Goal: Task Accomplishment & Management: Manage account settings

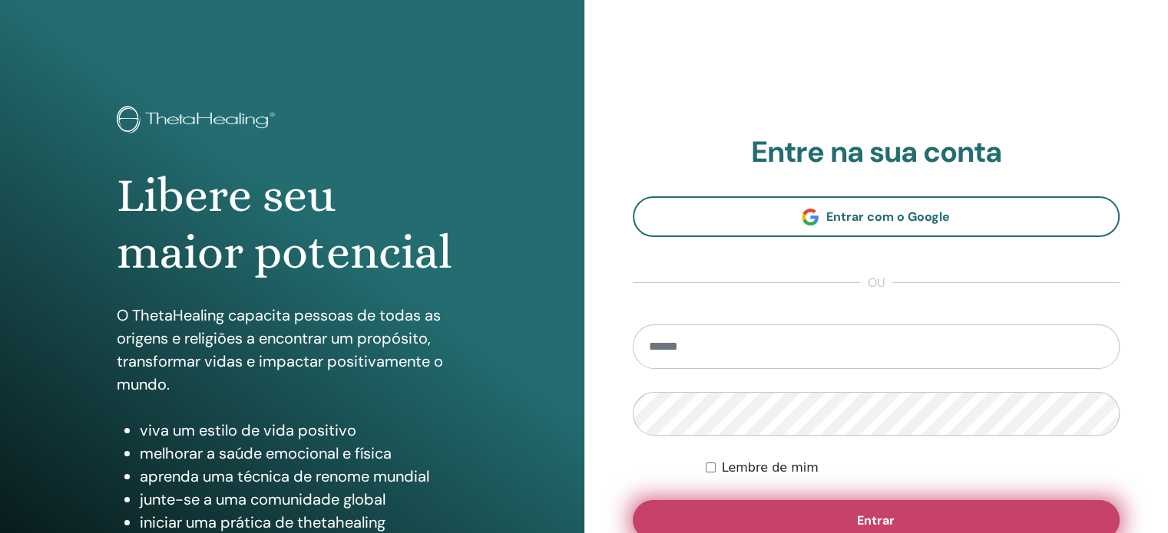
type input "**********"
click at [809, 515] on button "Entrar" at bounding box center [875, 520] width 487 height 40
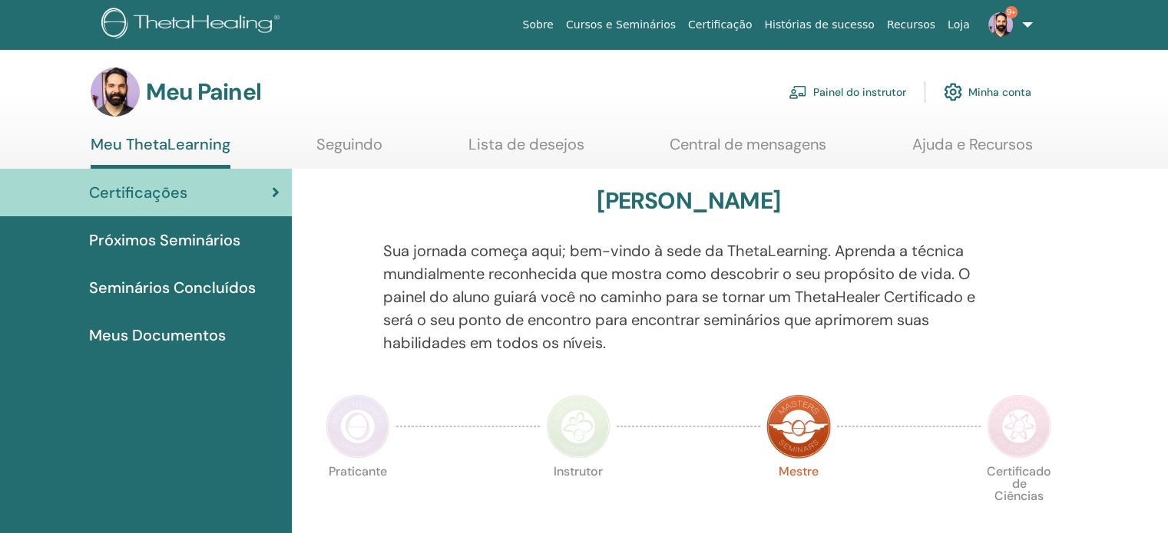
click at [841, 97] on font "Painel do instrutor" at bounding box center [859, 93] width 93 height 14
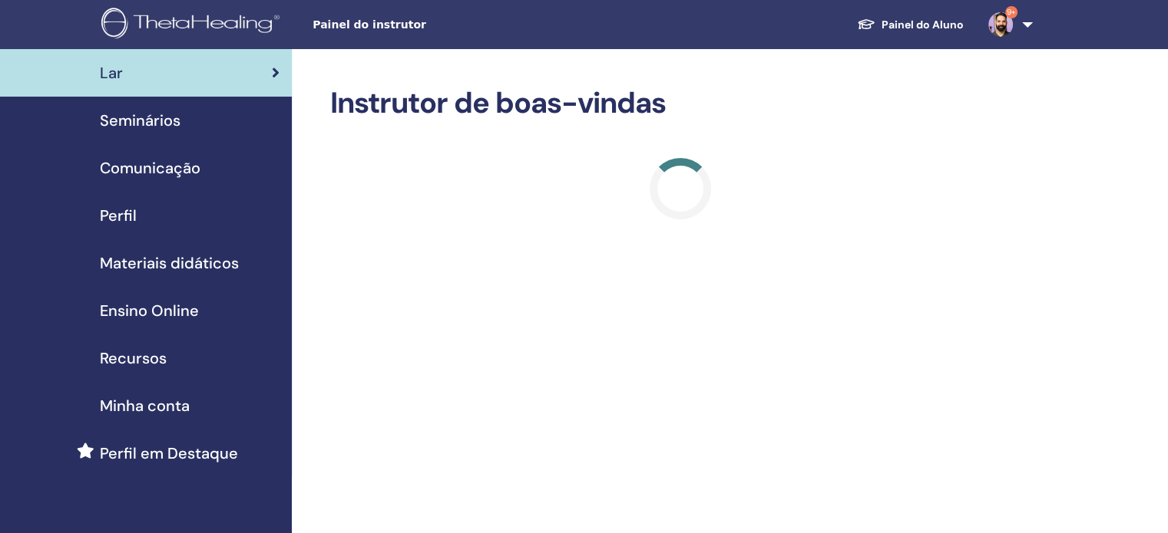
click at [1016, 20] on span "9+" at bounding box center [1000, 24] width 37 height 12
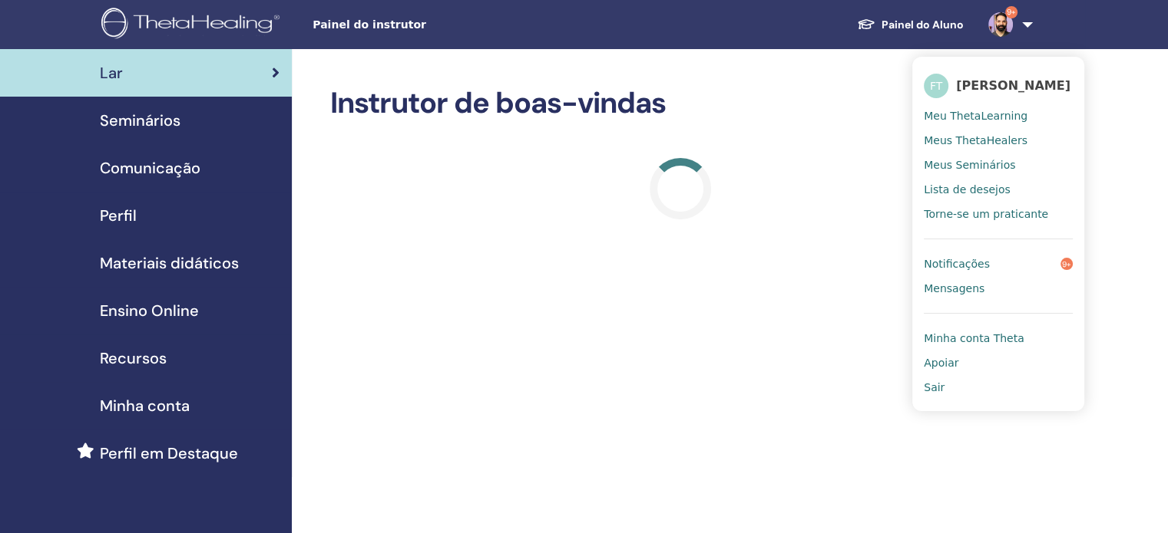
click at [983, 113] on font "Meu ThetaLearning" at bounding box center [975, 116] width 104 height 12
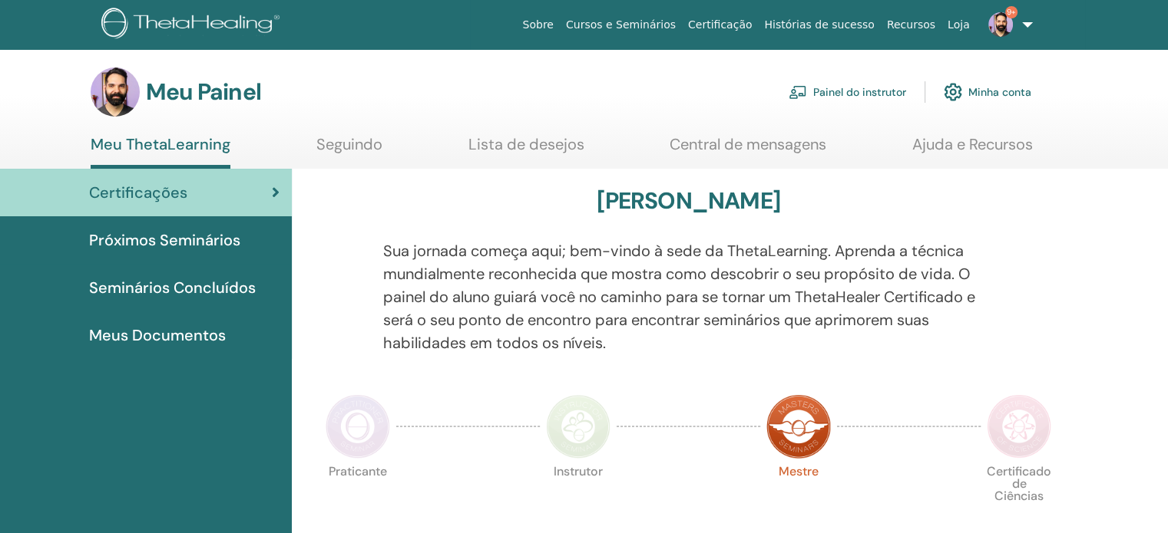
click at [867, 88] on font "Painel do instrutor" at bounding box center [859, 93] width 93 height 14
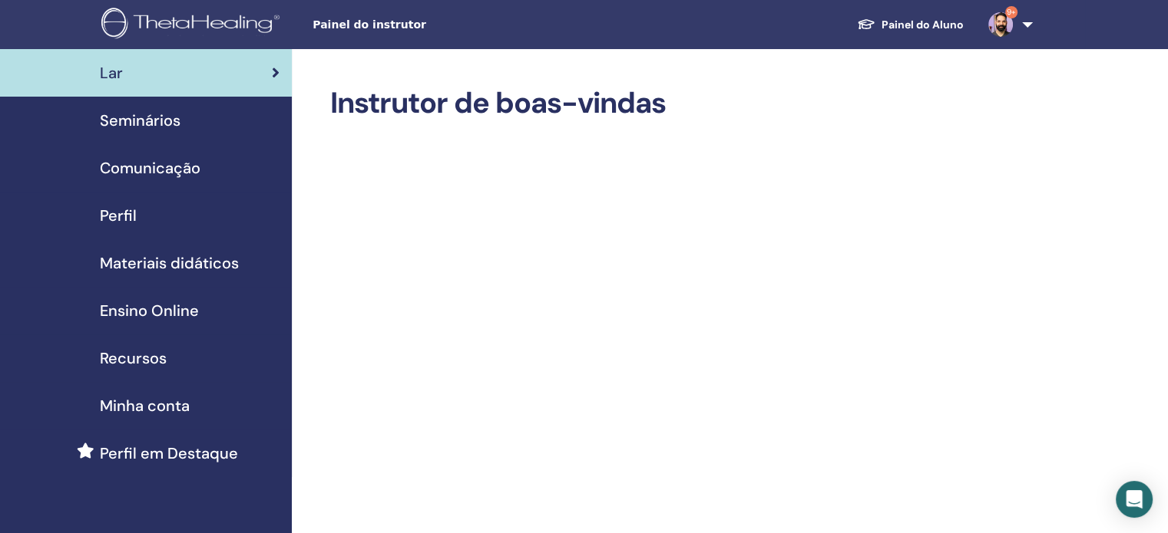
click at [142, 119] on font "Seminários" at bounding box center [140, 121] width 81 height 20
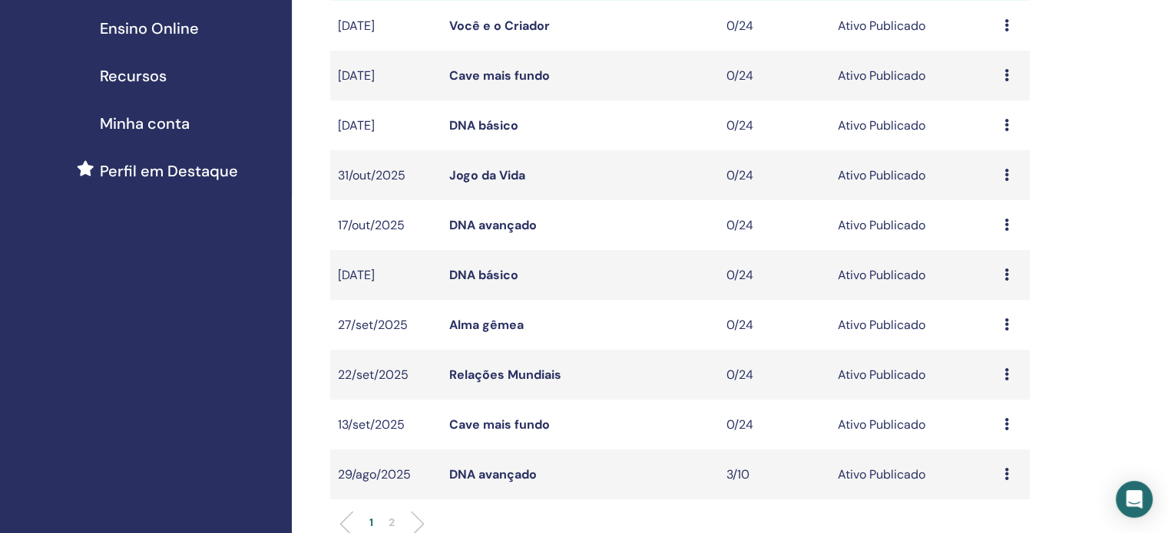
scroll to position [384, 0]
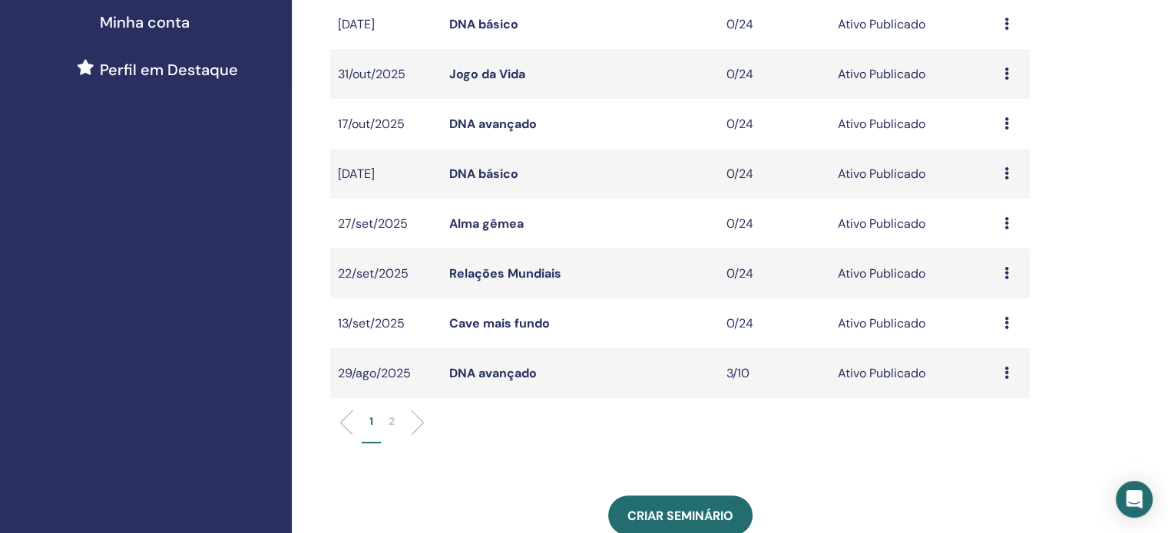
click at [496, 373] on font "DNA avançado" at bounding box center [493, 373] width 88 height 16
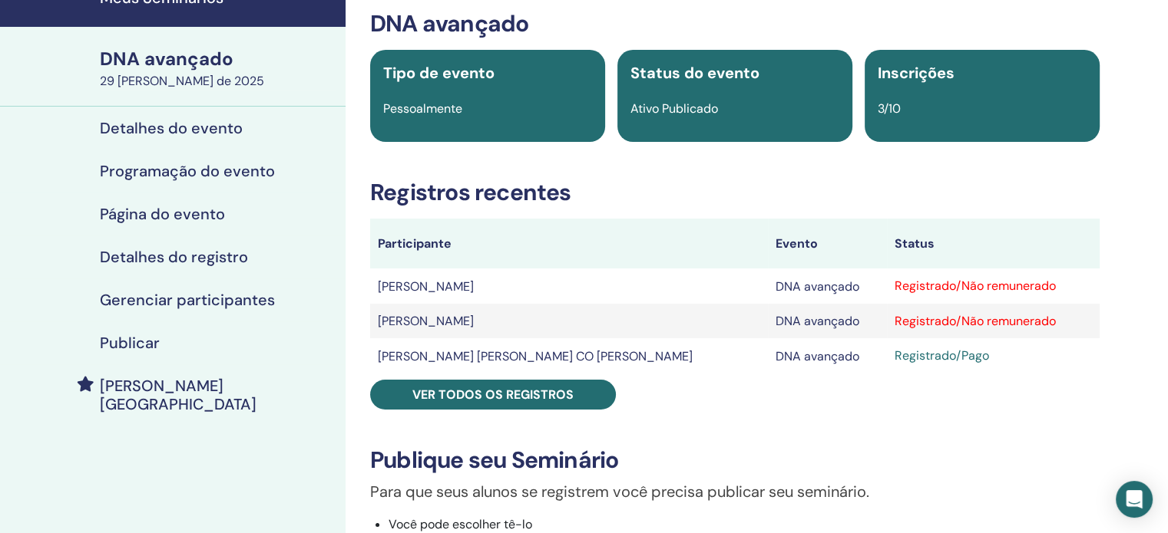
scroll to position [77, 0]
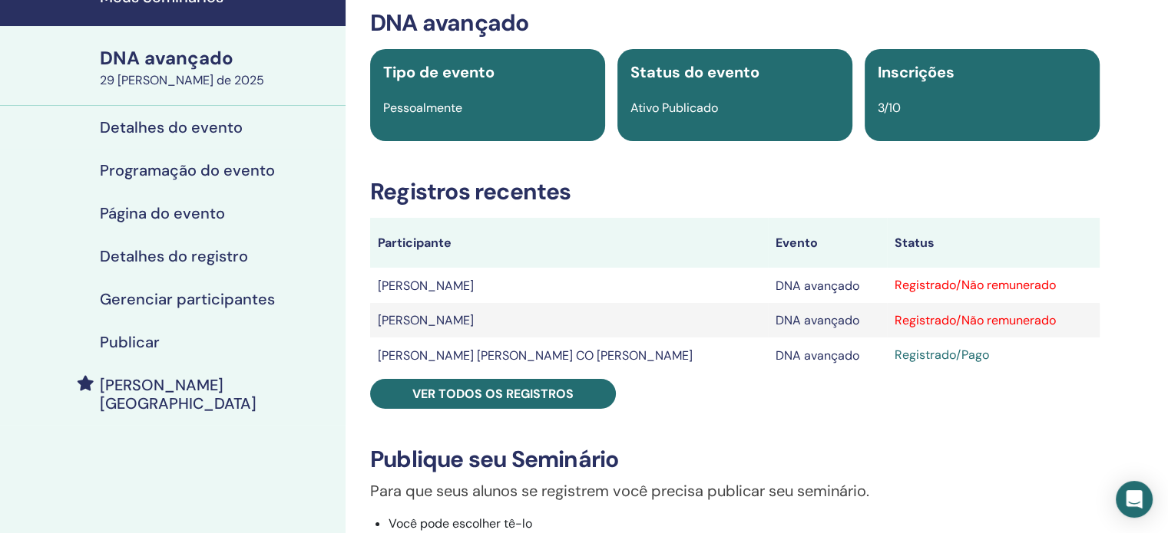
click at [203, 299] on font "Gerenciar participantes" at bounding box center [187, 299] width 175 height 20
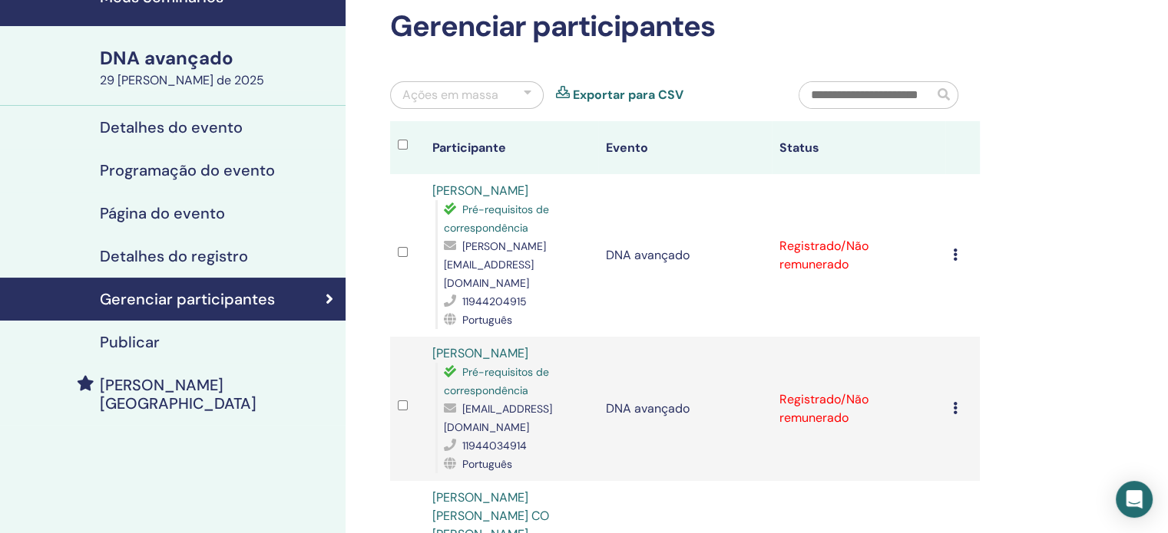
scroll to position [154, 0]
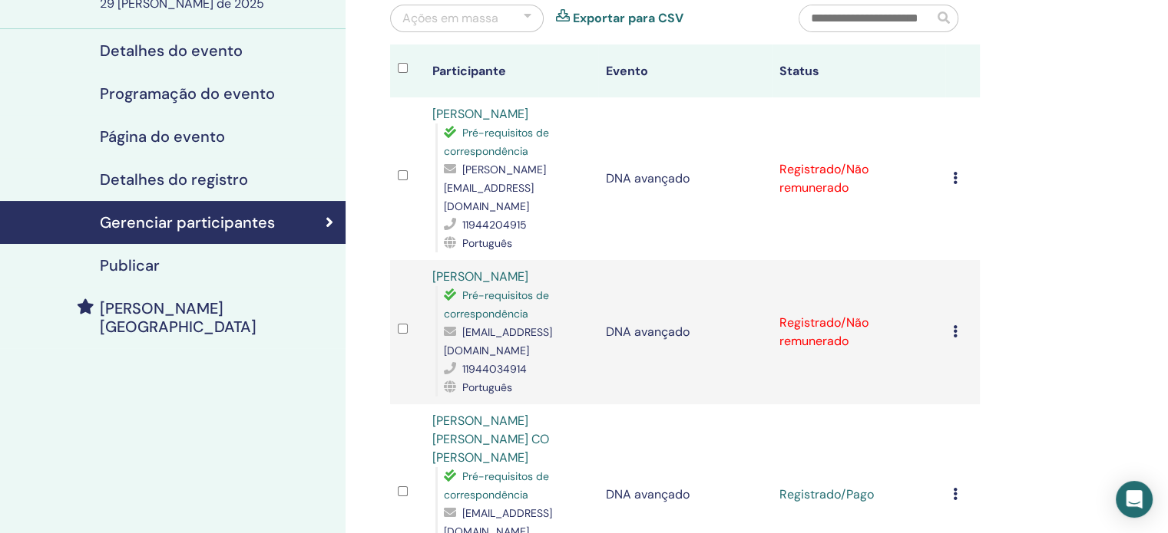
click at [958, 323] on div "Cancelar inscrição Não autocertificar Marcar como pago Marcar como não pago Mar…" at bounding box center [962, 332] width 19 height 18
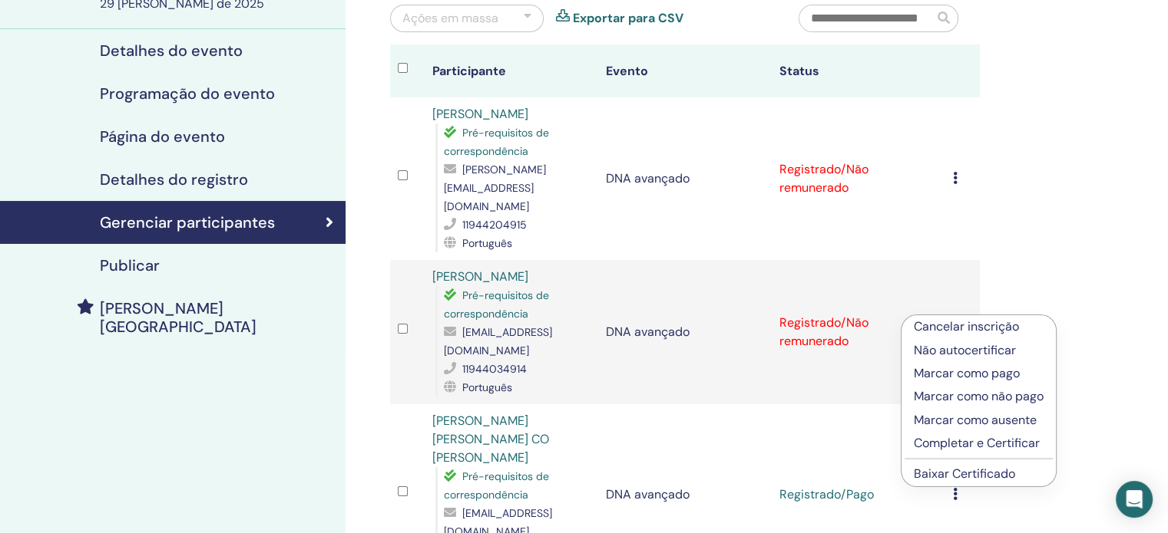
click at [948, 374] on font "Marcar como pago" at bounding box center [966, 373] width 106 height 16
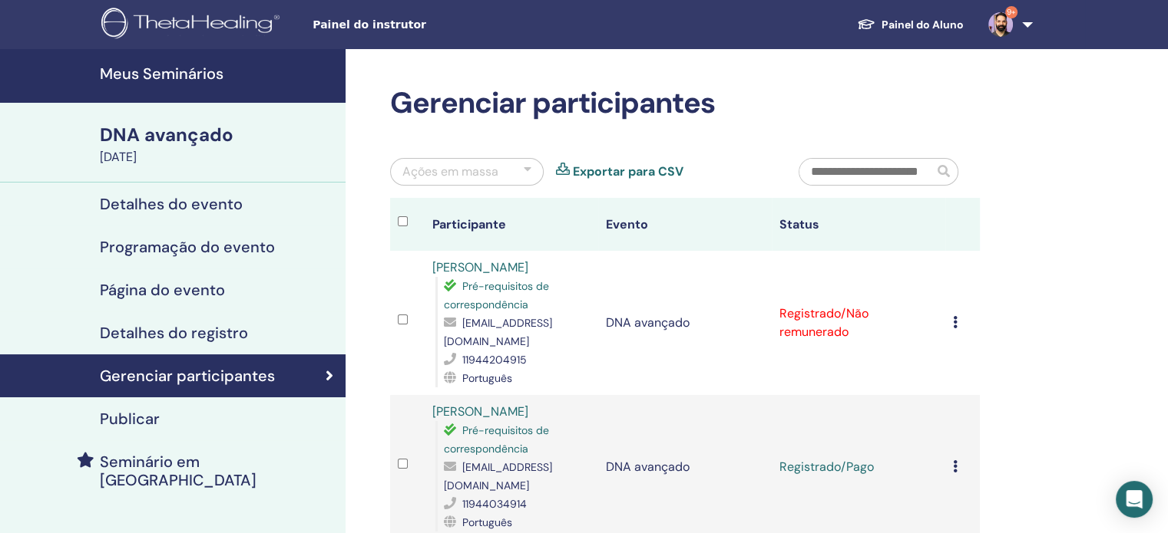
click at [955, 328] on icon at bounding box center [955, 322] width 5 height 12
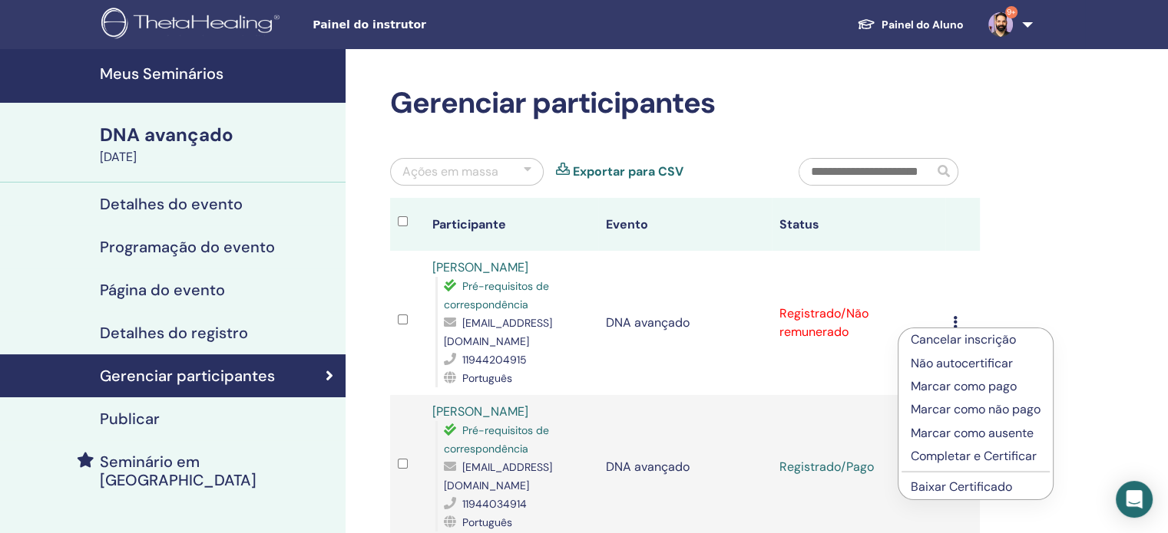
click at [945, 385] on font "Marcar como pago" at bounding box center [963, 386] width 106 height 16
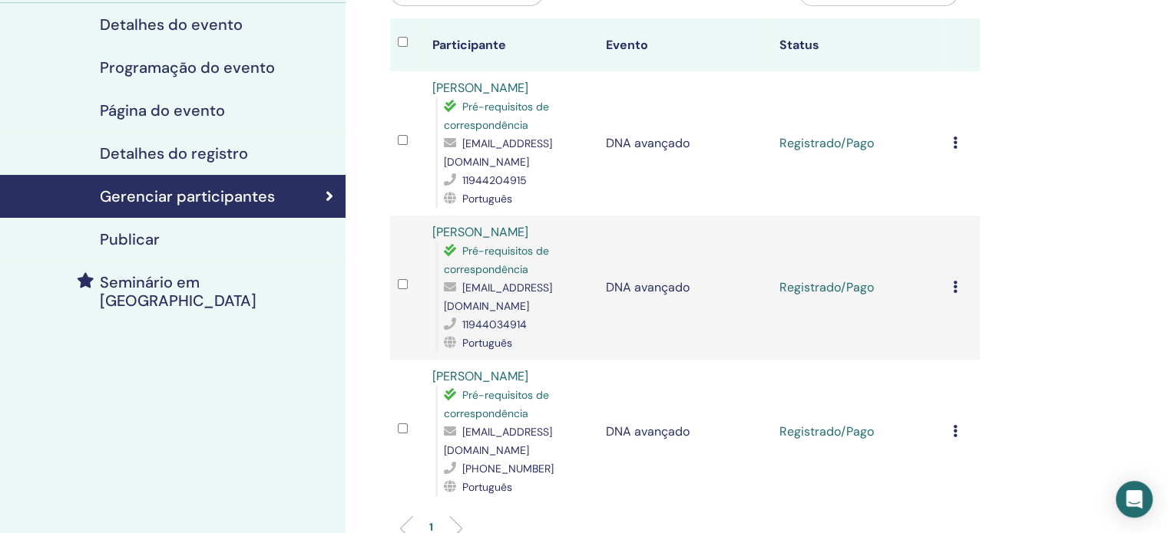
scroll to position [154, 0]
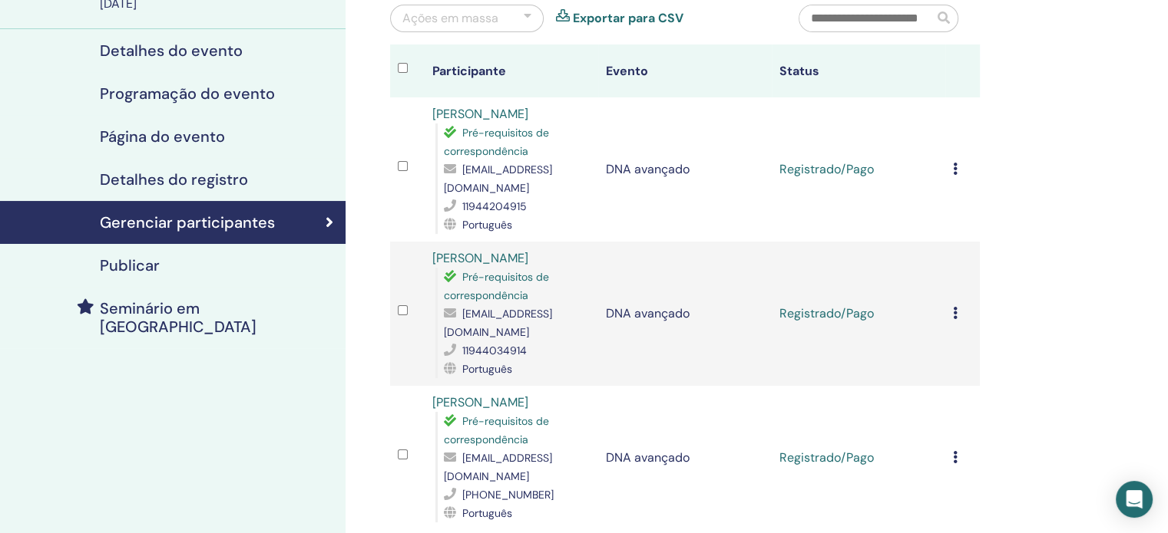
click at [955, 451] on icon at bounding box center [955, 457] width 5 height 12
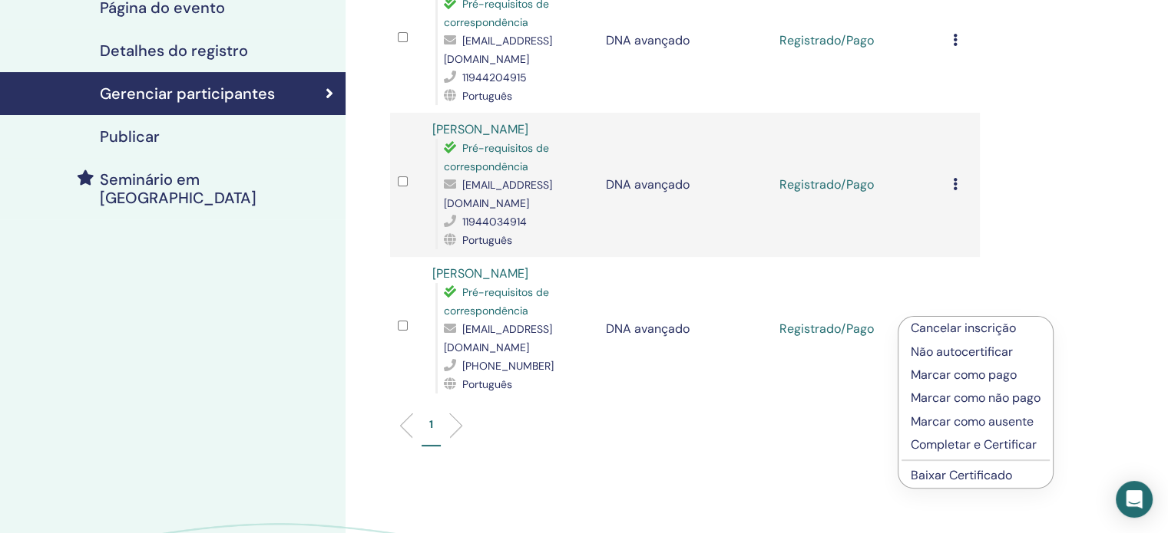
scroll to position [384, 0]
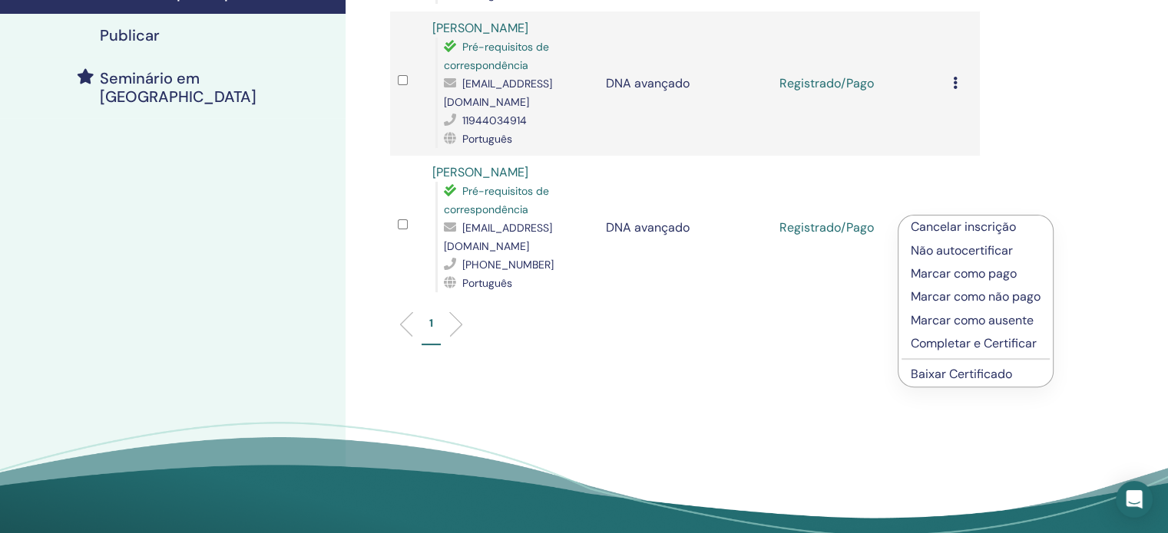
click at [985, 375] on font "Baixar Certificado" at bounding box center [960, 374] width 101 height 16
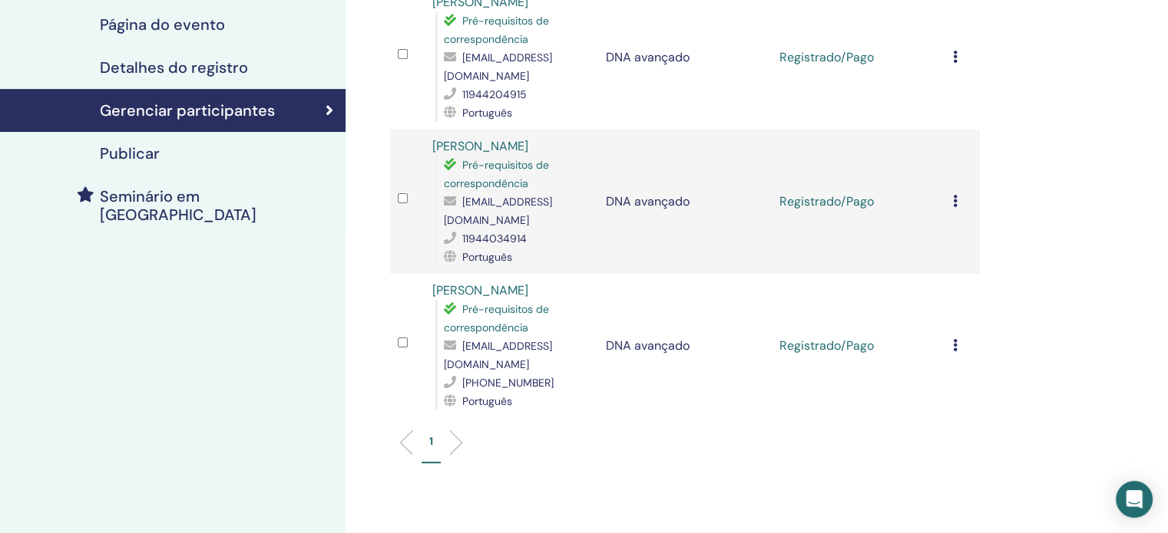
scroll to position [230, 0]
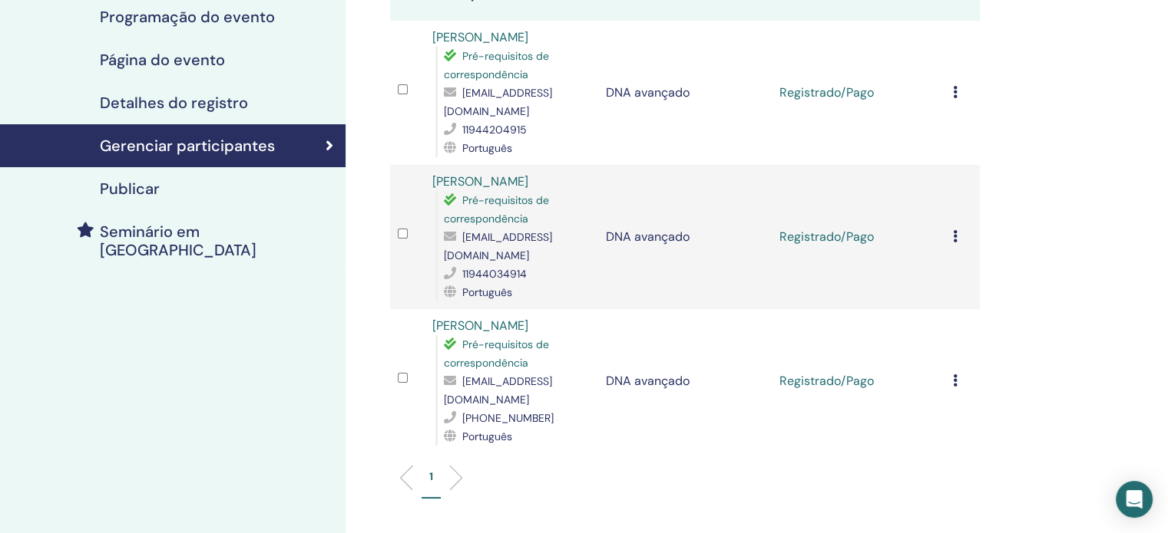
click at [956, 237] on icon at bounding box center [955, 236] width 5 height 12
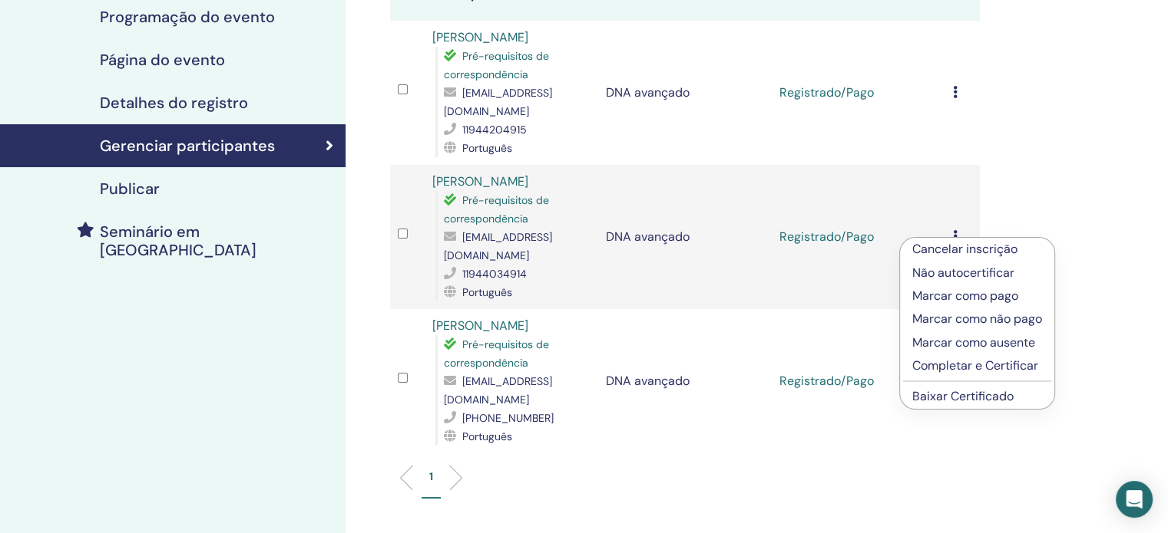
click at [940, 401] on font "Baixar Certificado" at bounding box center [962, 396] width 101 height 16
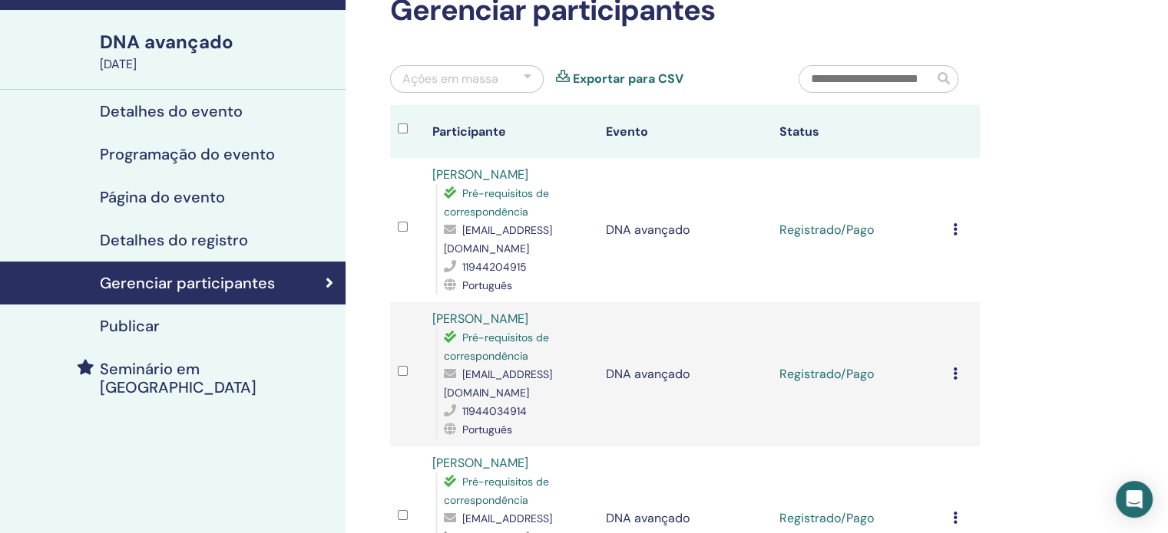
scroll to position [77, 0]
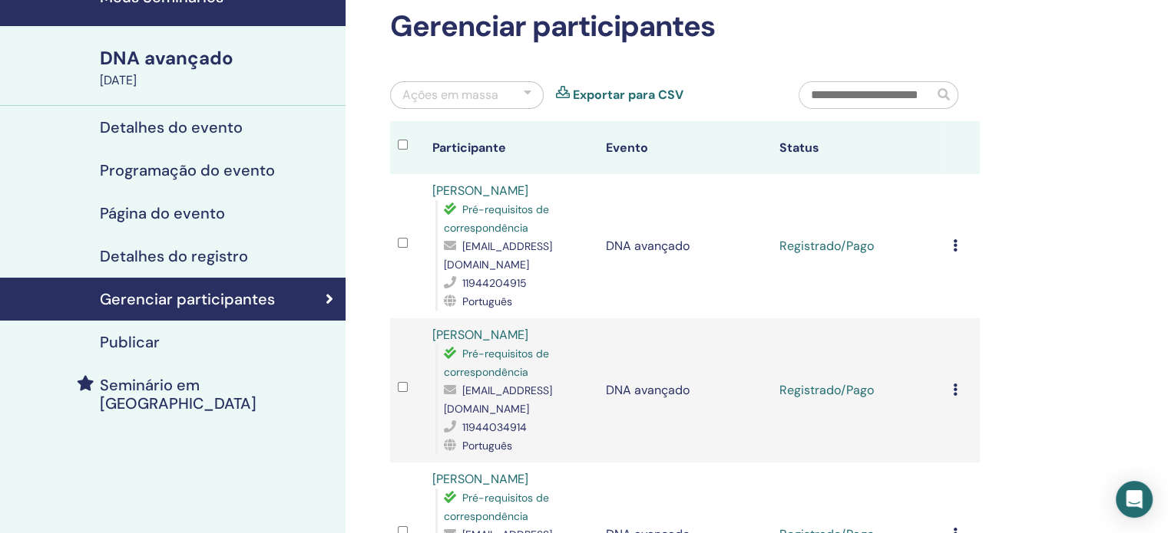
click at [955, 245] on icon at bounding box center [955, 245] width 5 height 12
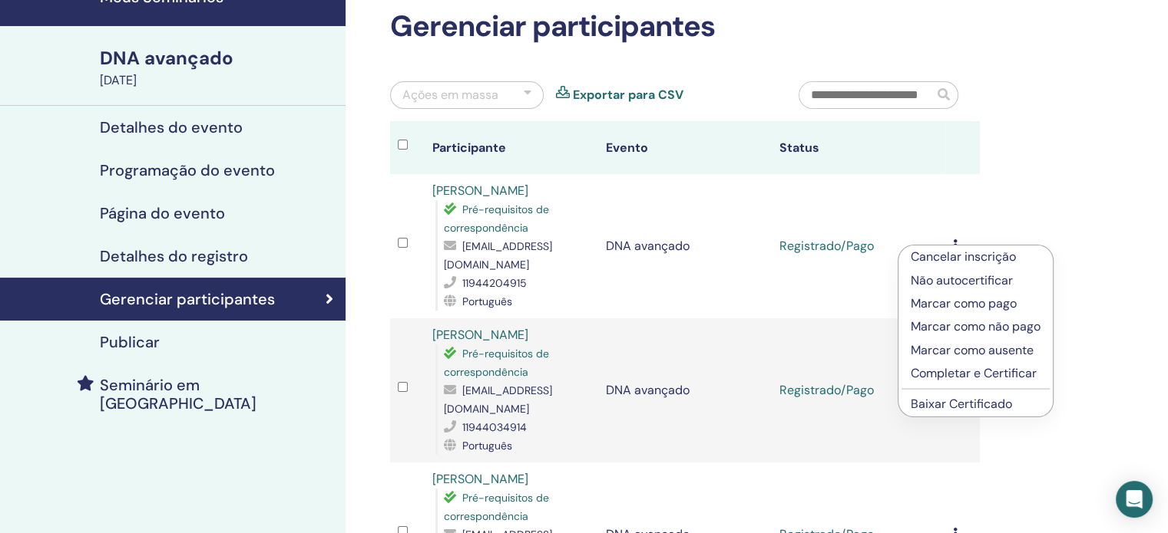
click at [936, 403] on font "Baixar Certificado" at bounding box center [960, 404] width 101 height 16
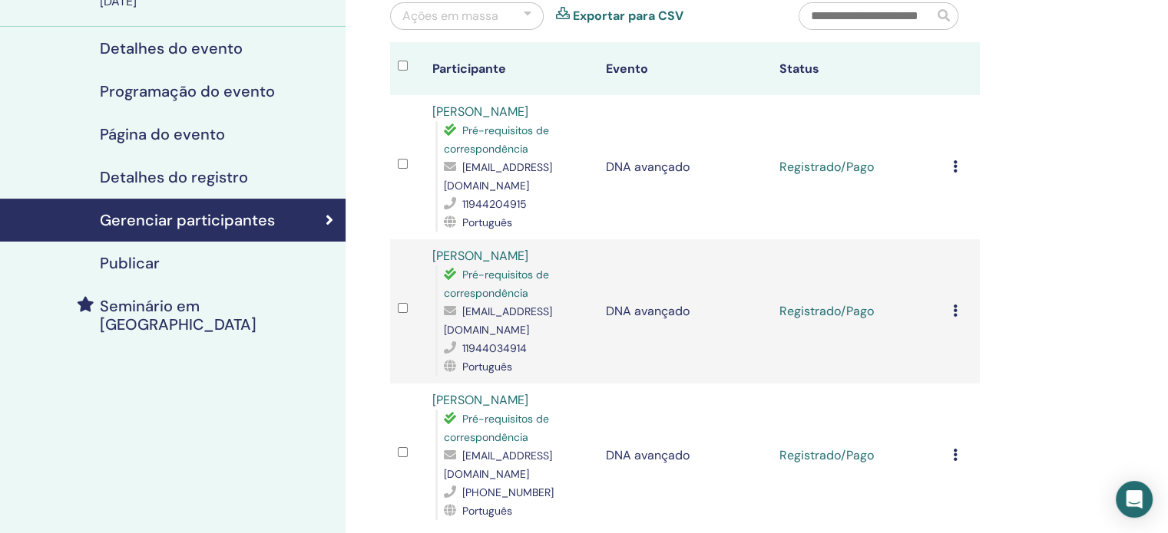
scroll to position [154, 0]
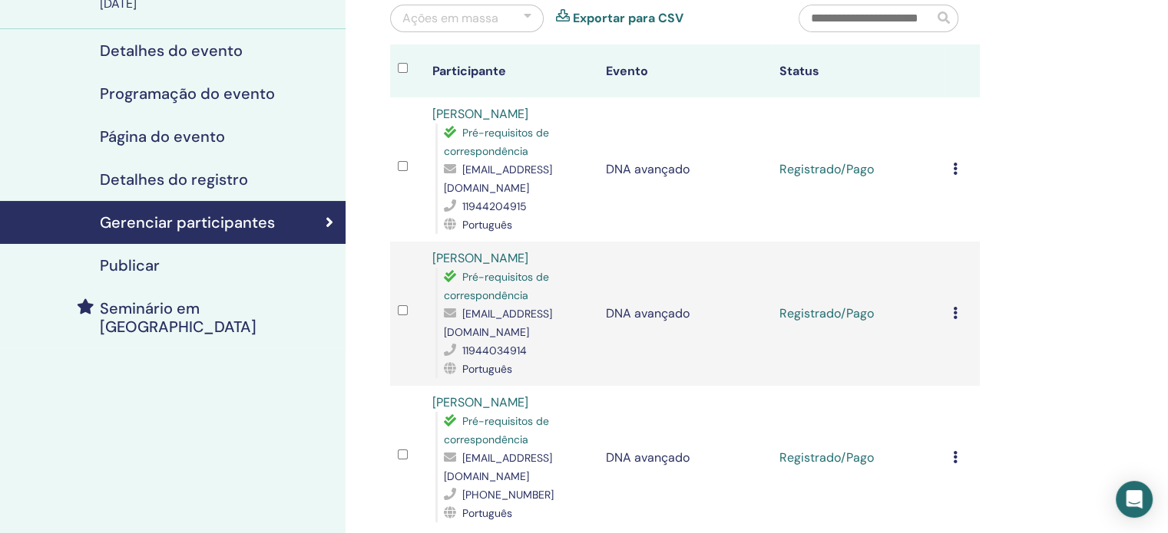
click at [953, 451] on icon at bounding box center [955, 457] width 5 height 12
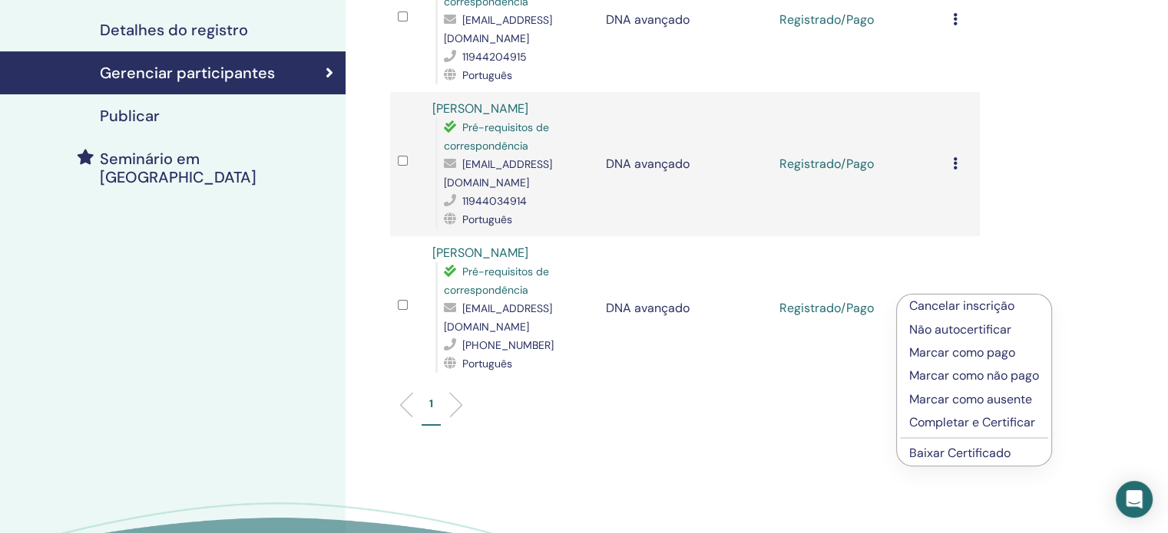
scroll to position [307, 0]
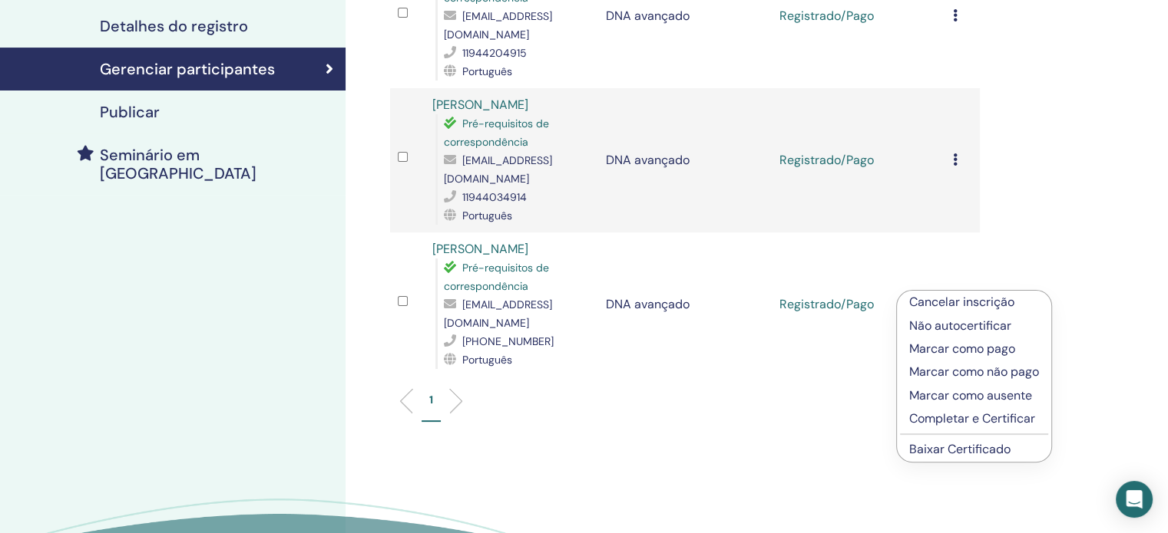
click at [1099, 372] on div "Gerenciar participantes Ações em massa Exportar para CSV Participante Evento St…" at bounding box center [734, 197] width 778 height 910
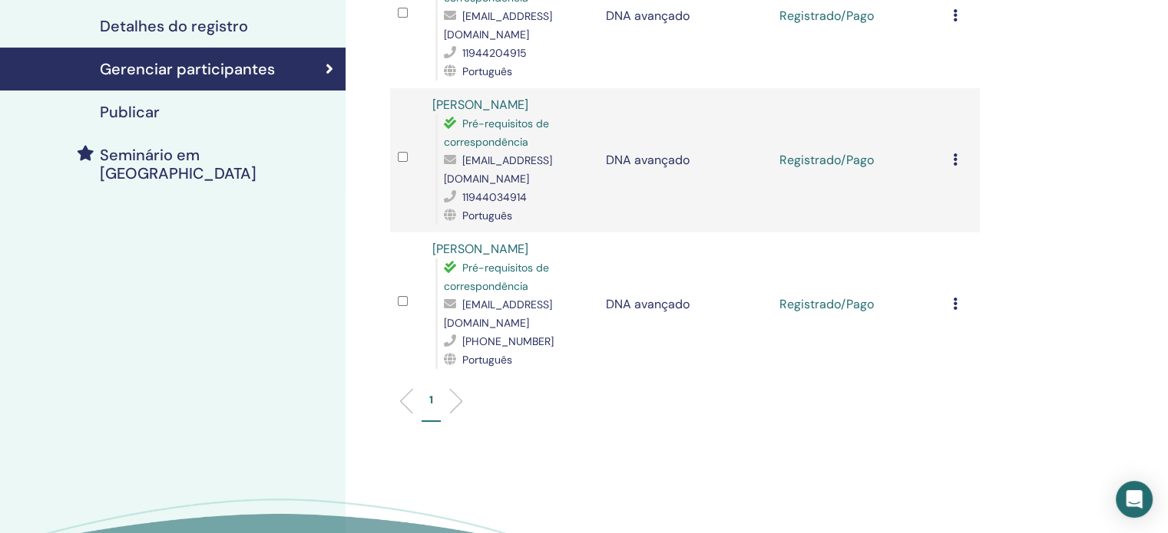
click at [959, 296] on div "Cancelar inscrição Não autocertificar Marcar como pago Marcar como não pago Mar…" at bounding box center [962, 305] width 19 height 18
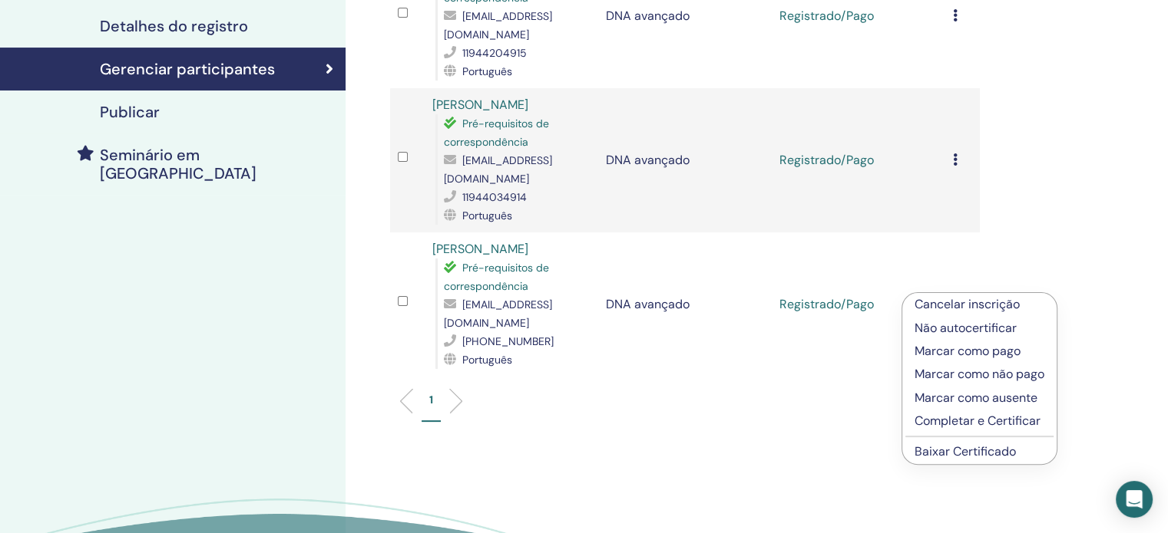
click at [1050, 222] on div "Gerenciar participantes Ações em massa Exportar para CSV Participante Evento St…" at bounding box center [734, 197] width 778 height 910
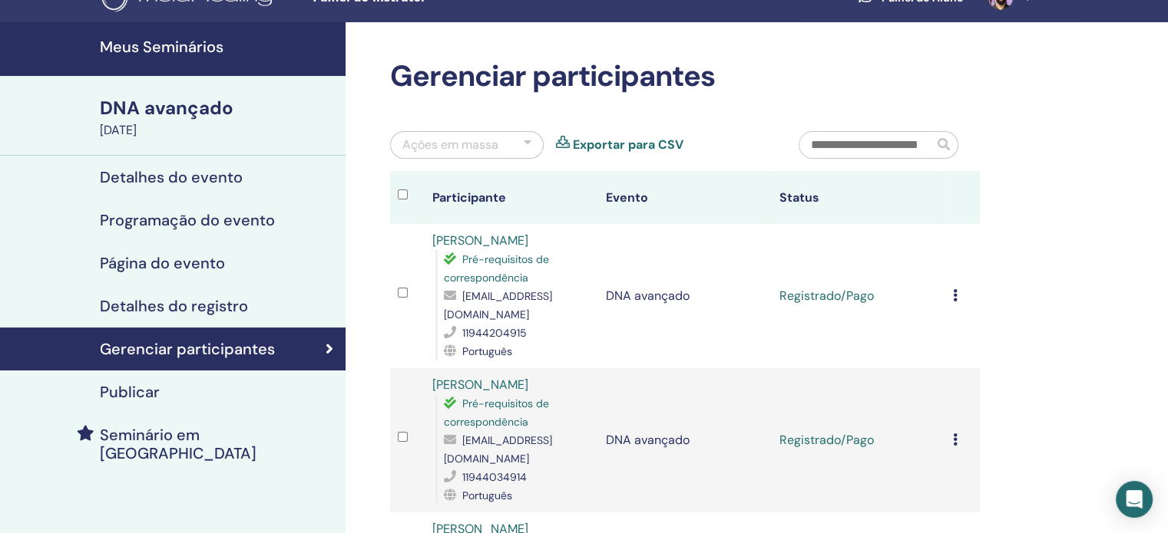
scroll to position [0, 0]
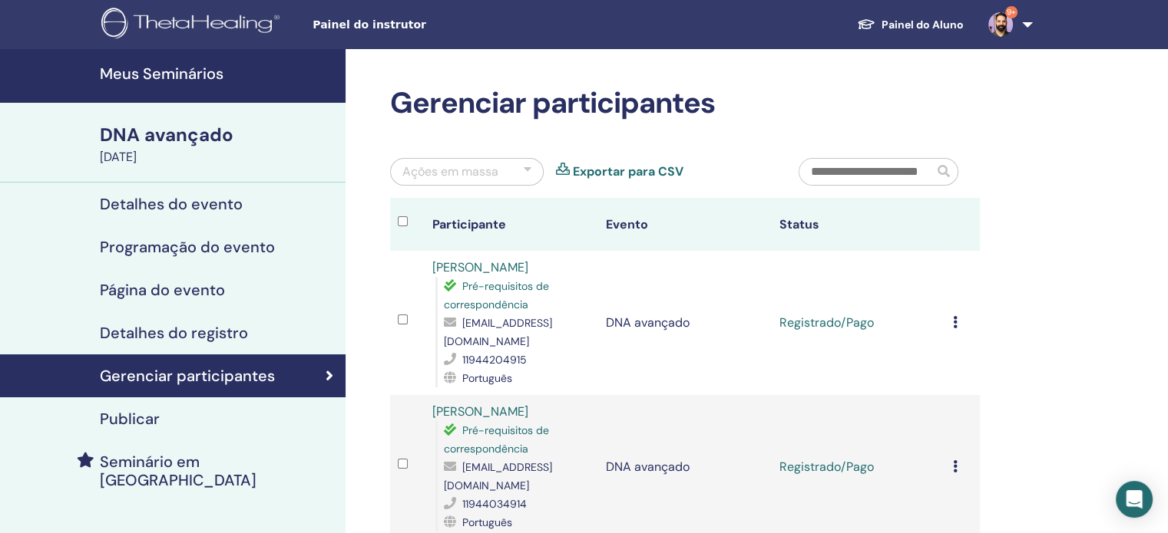
click at [230, 26] on img at bounding box center [192, 25] width 183 height 35
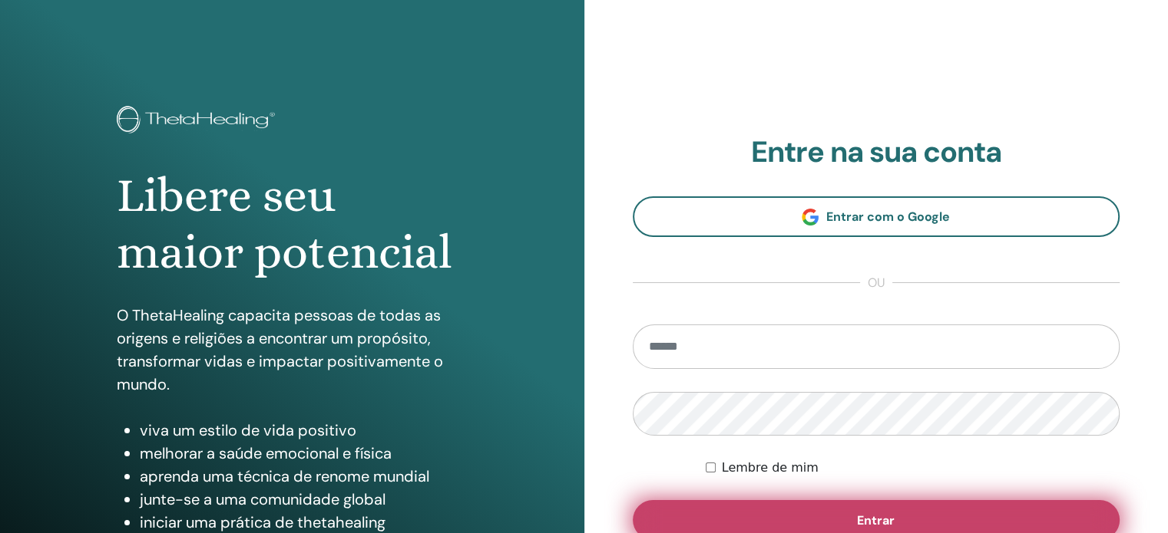
type input "**********"
click at [856, 512] on button "Entrar" at bounding box center [875, 520] width 487 height 40
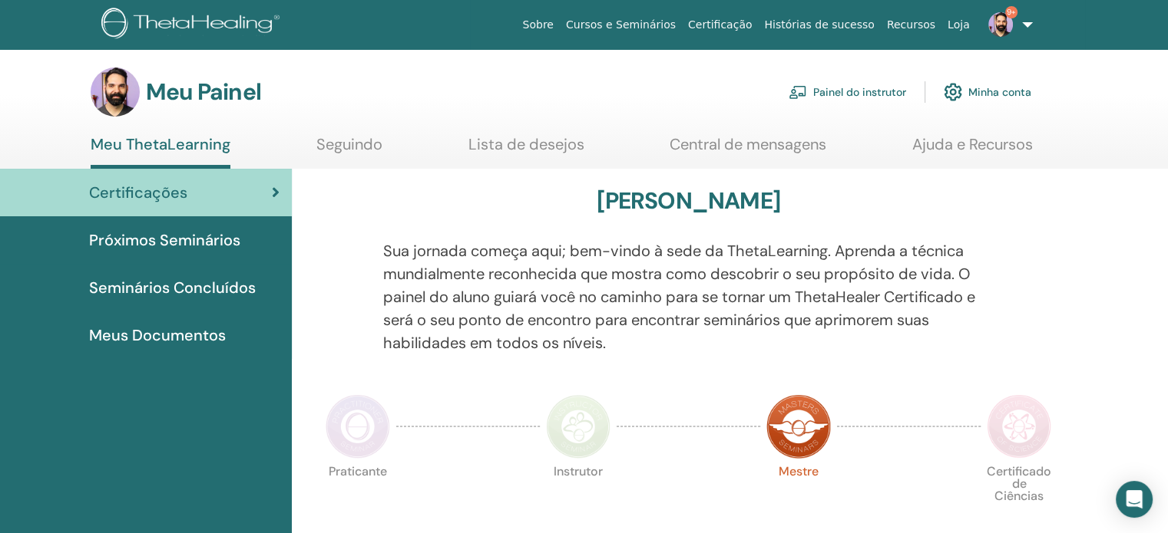
click at [856, 91] on font "Painel do instrutor" at bounding box center [859, 93] width 93 height 14
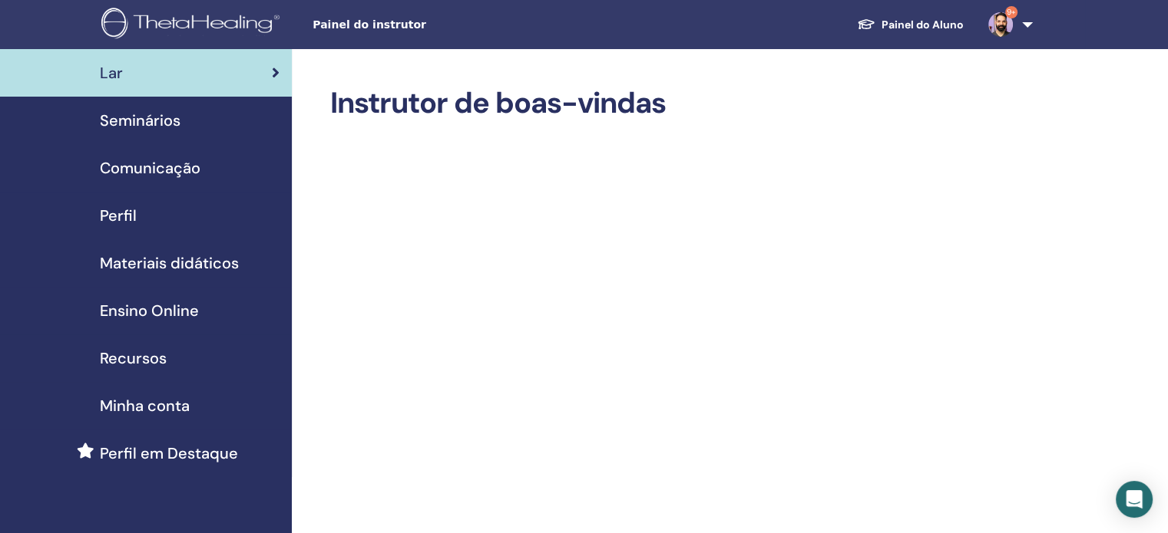
click at [229, 28] on img at bounding box center [192, 25] width 183 height 35
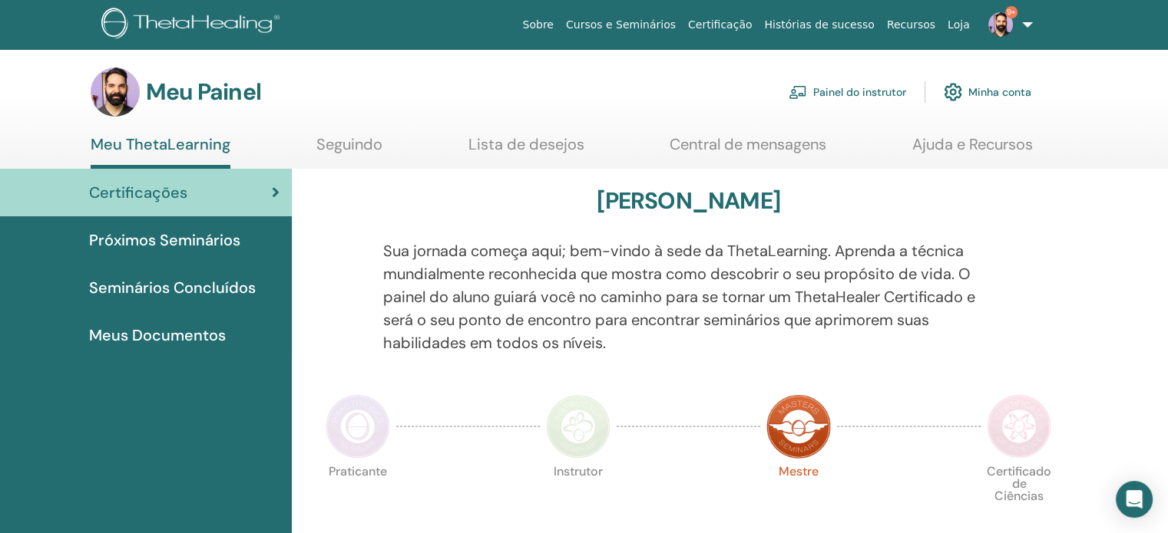
click at [263, 291] on div "Seminários Concluídos" at bounding box center [145, 287] width 267 height 23
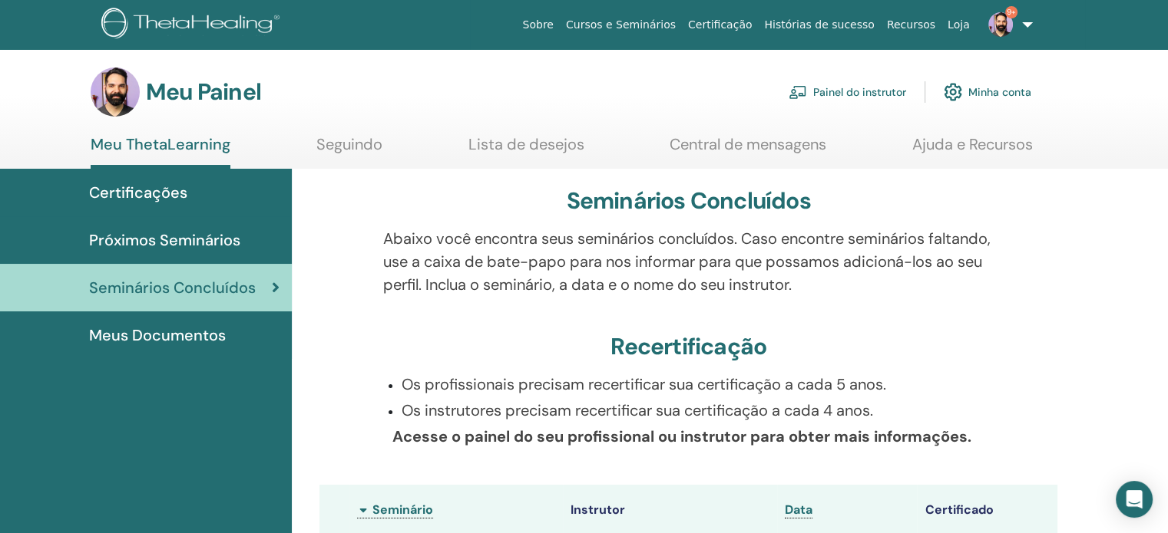
click at [844, 97] on font "Painel do instrutor" at bounding box center [859, 93] width 93 height 14
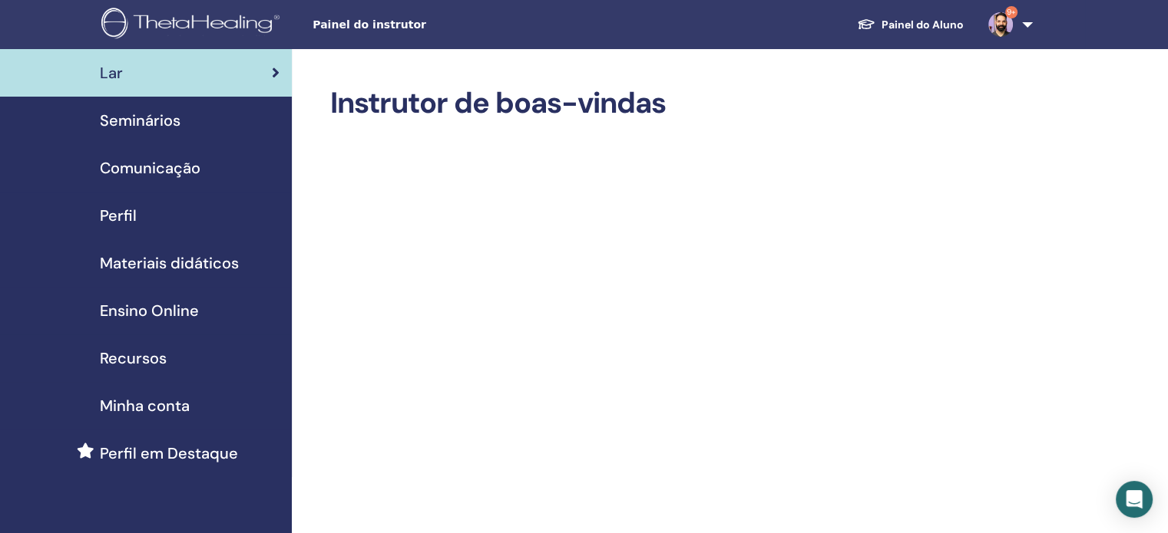
click at [147, 123] on font "Seminários" at bounding box center [140, 121] width 81 height 20
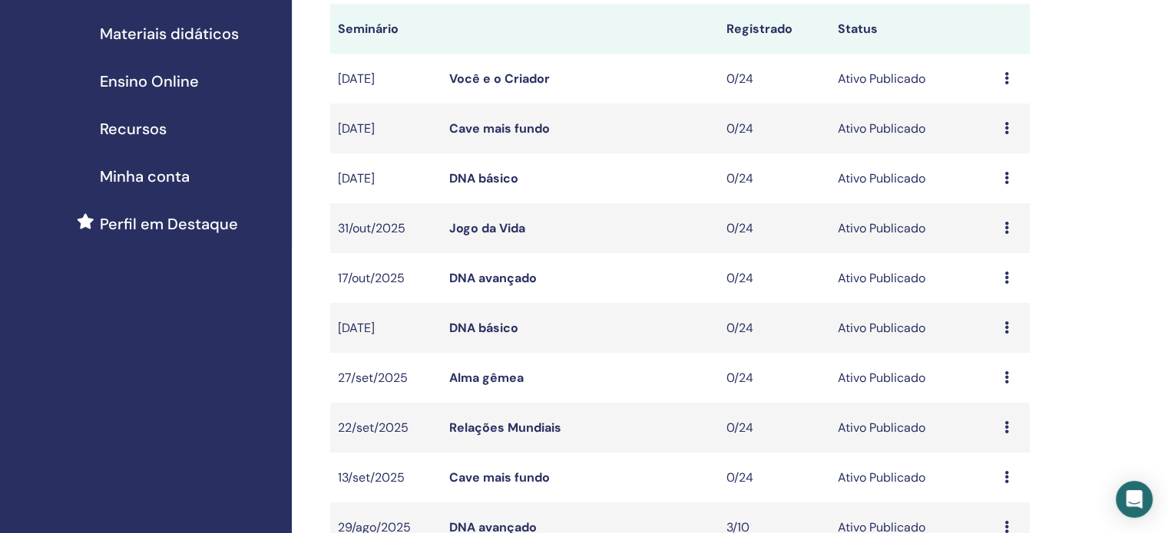
scroll to position [307, 0]
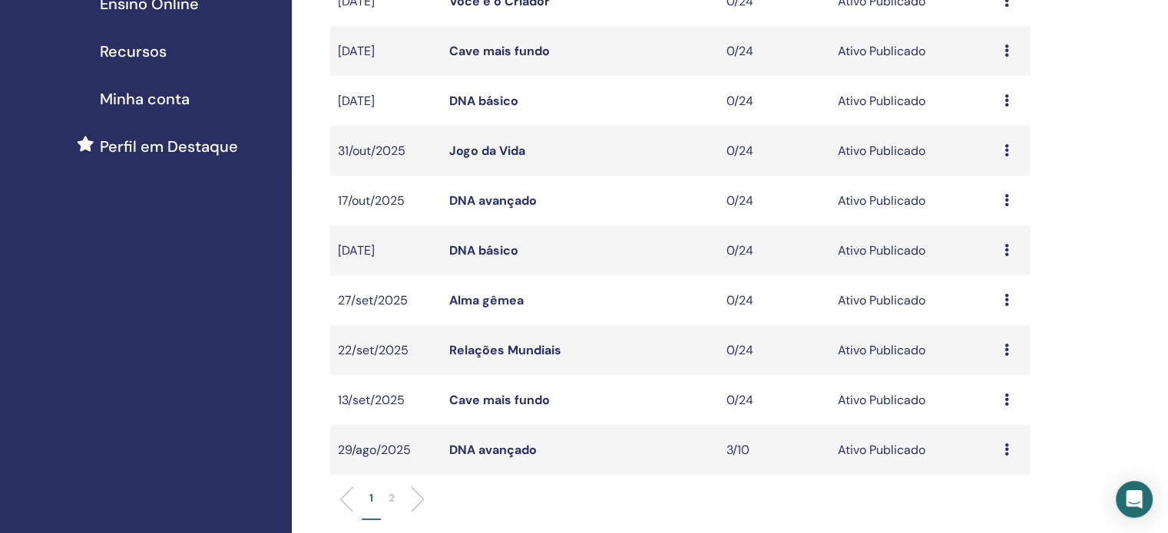
click at [506, 450] on font "DNA avançado" at bounding box center [493, 450] width 88 height 16
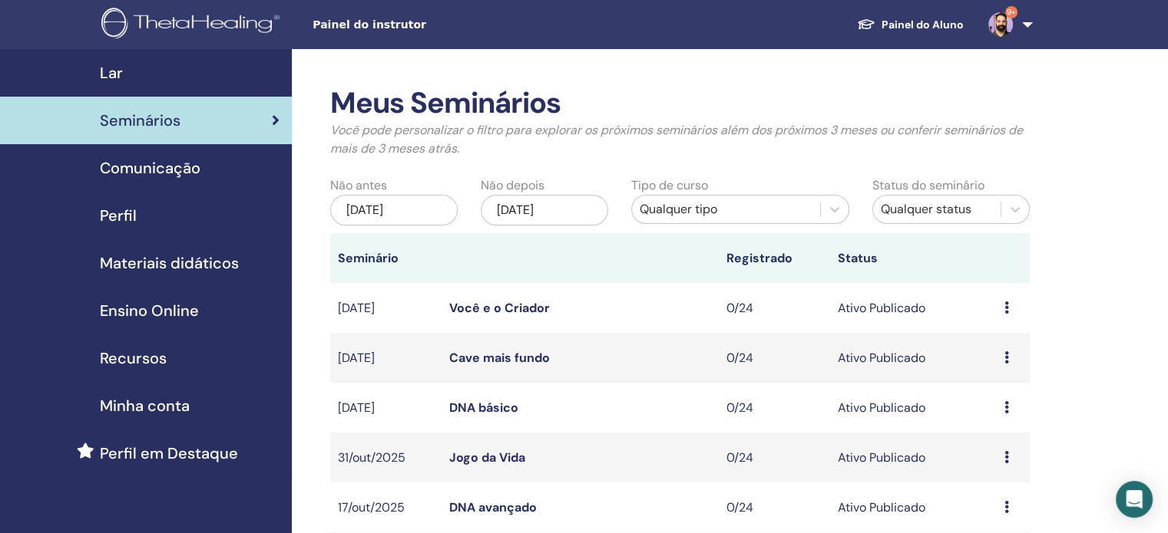
click at [148, 122] on font "Seminários" at bounding box center [140, 121] width 81 height 20
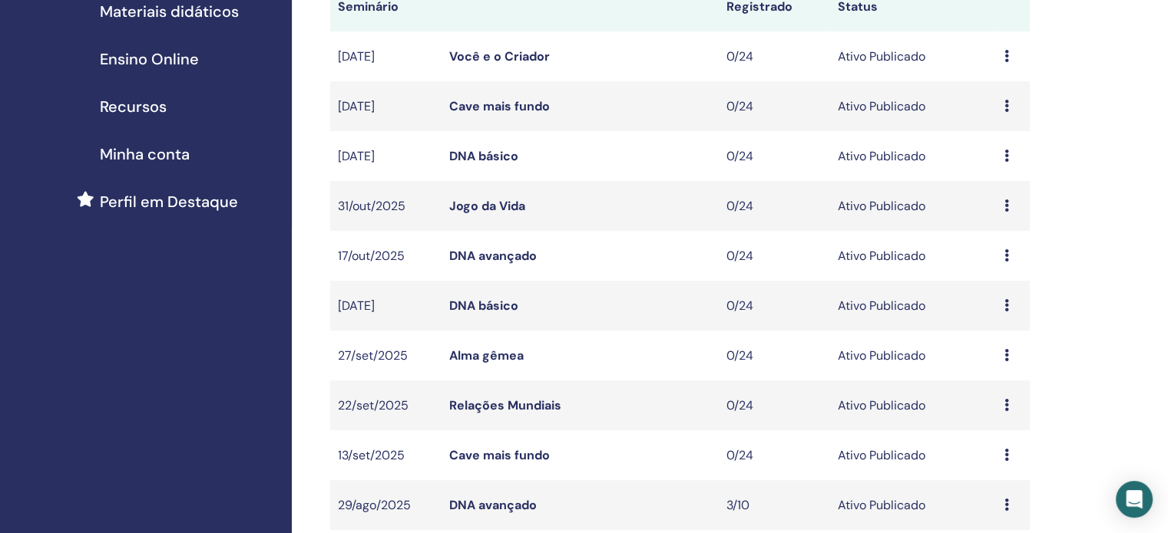
scroll to position [384, 0]
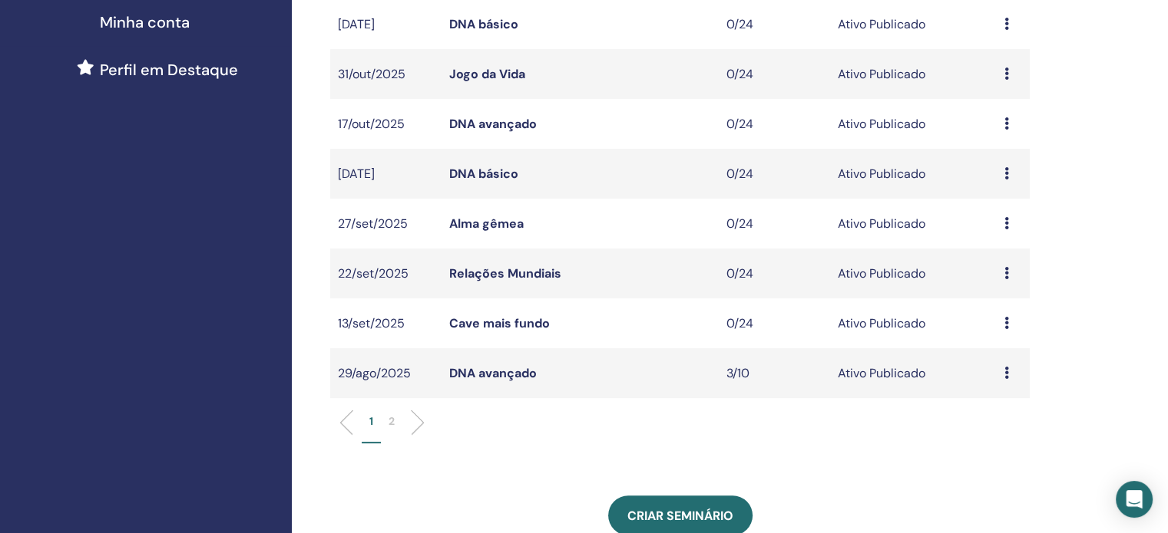
click at [493, 378] on font "DNA avançado" at bounding box center [493, 373] width 88 height 16
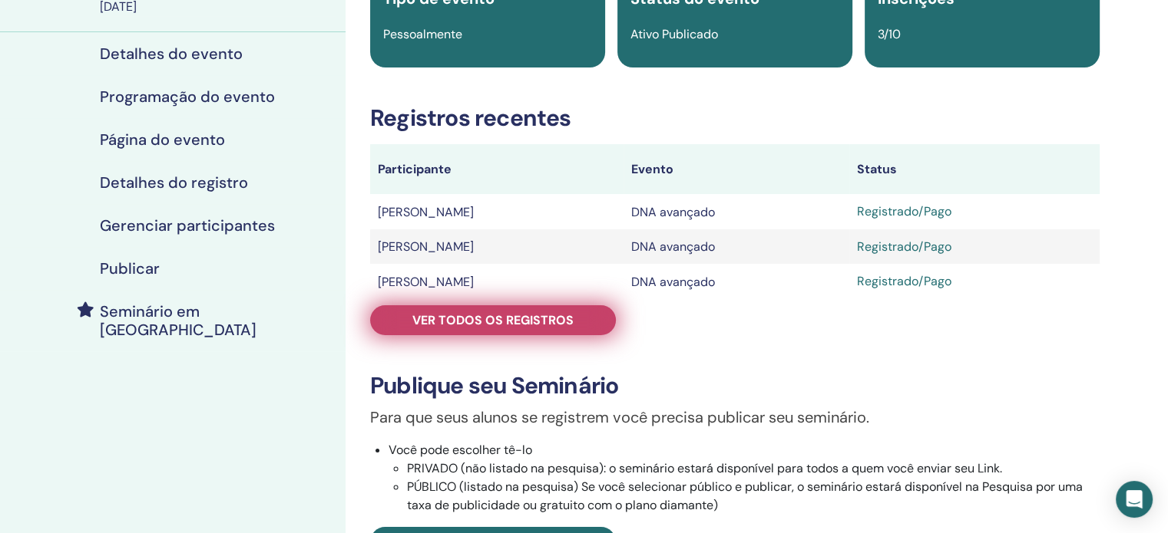
scroll to position [154, 0]
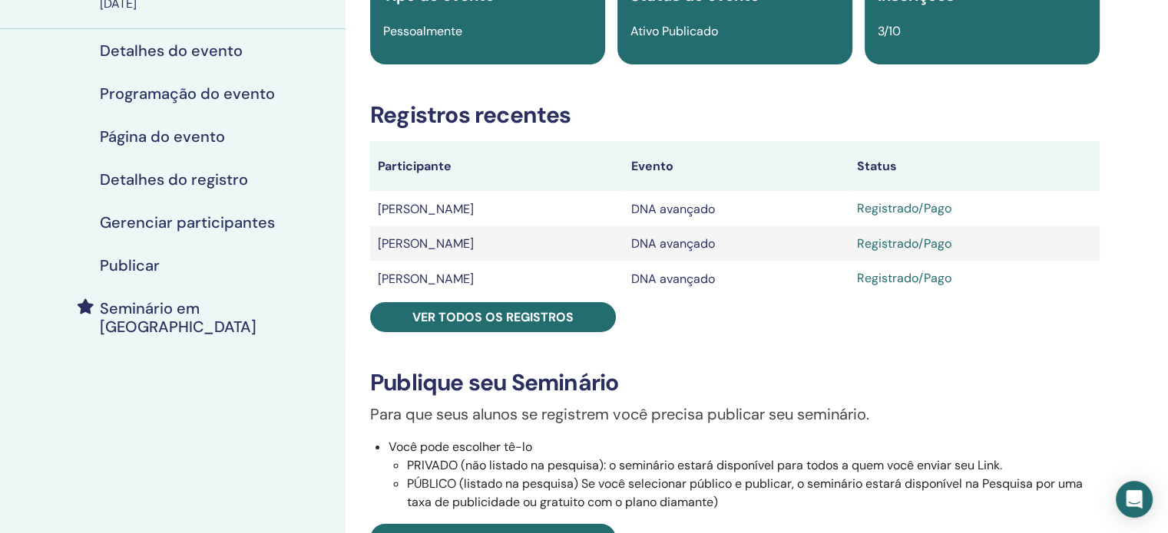
click at [217, 225] on font "Gerenciar participantes" at bounding box center [187, 223] width 175 height 20
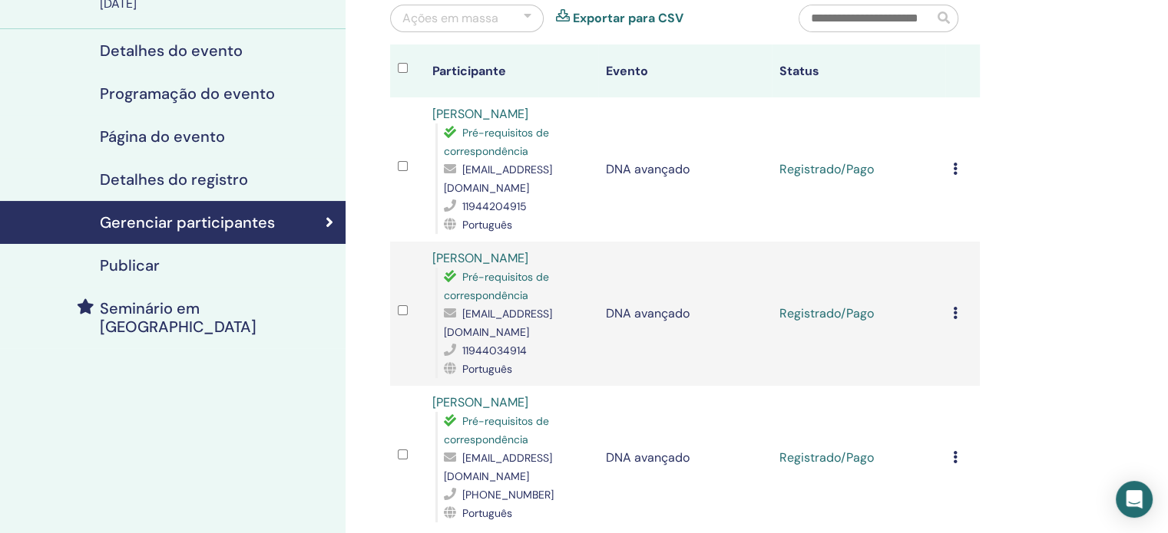
click at [958, 171] on div "Cancelar inscrição Não autocertificar Marcar como pago Marcar como não pago Mar…" at bounding box center [962, 169] width 19 height 18
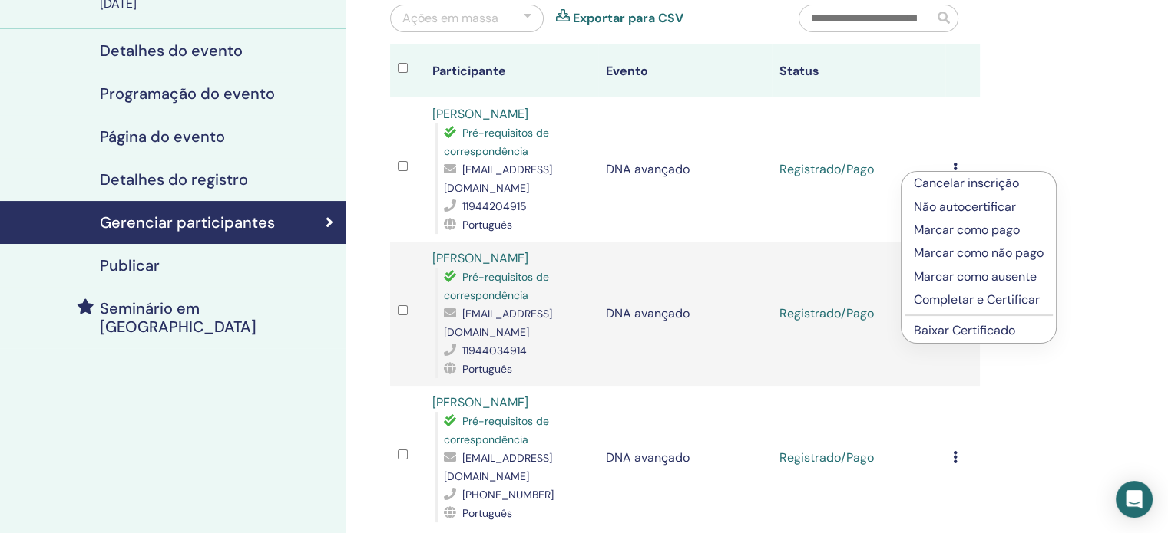
click at [1101, 247] on div "Gerenciar participantes Ações em massa Exportar para CSV Participante Evento St…" at bounding box center [734, 351] width 778 height 910
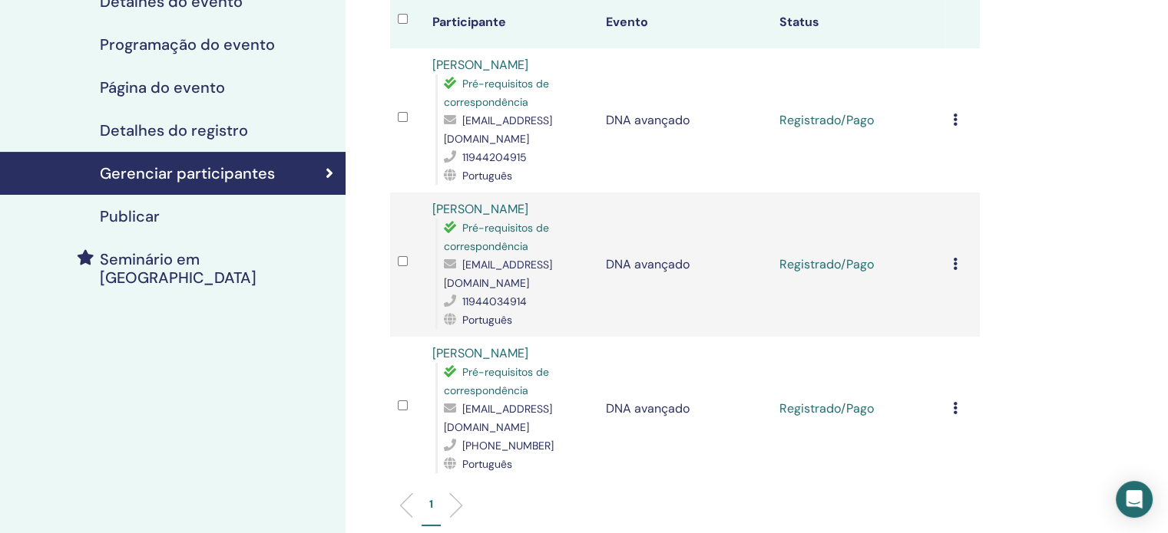
scroll to position [154, 0]
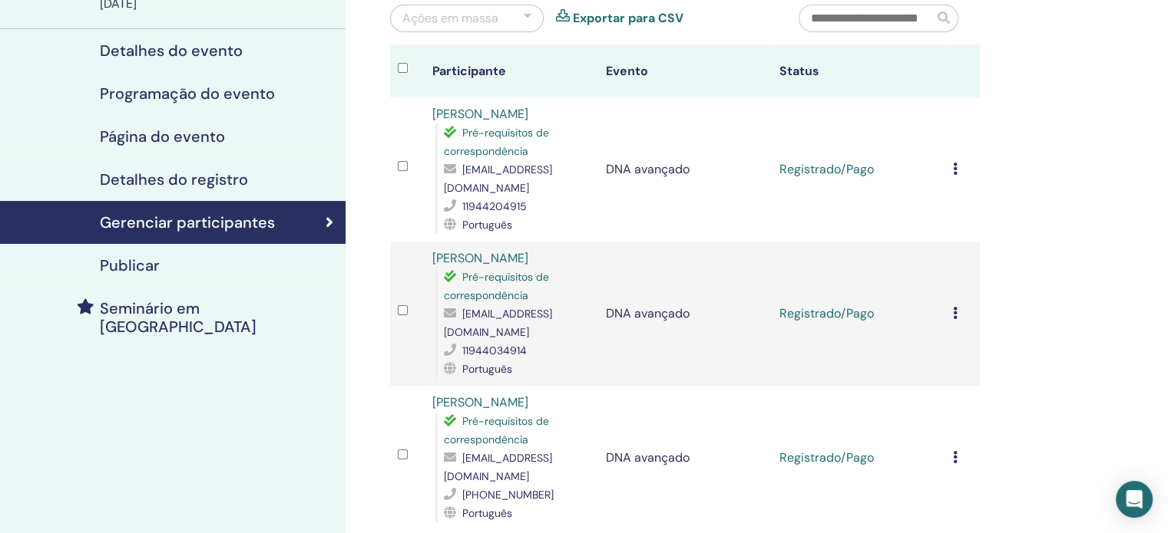
click at [955, 166] on icon at bounding box center [955, 169] width 5 height 12
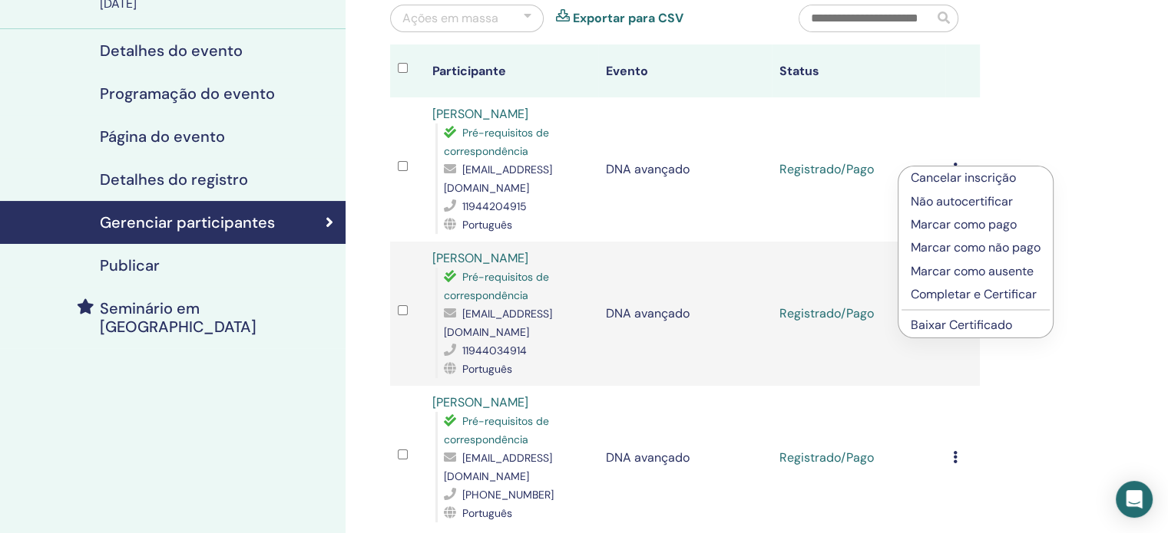
click at [1078, 76] on div "Gerenciar participantes Ações em massa Exportar para CSV Participante Evento St…" at bounding box center [734, 351] width 778 height 910
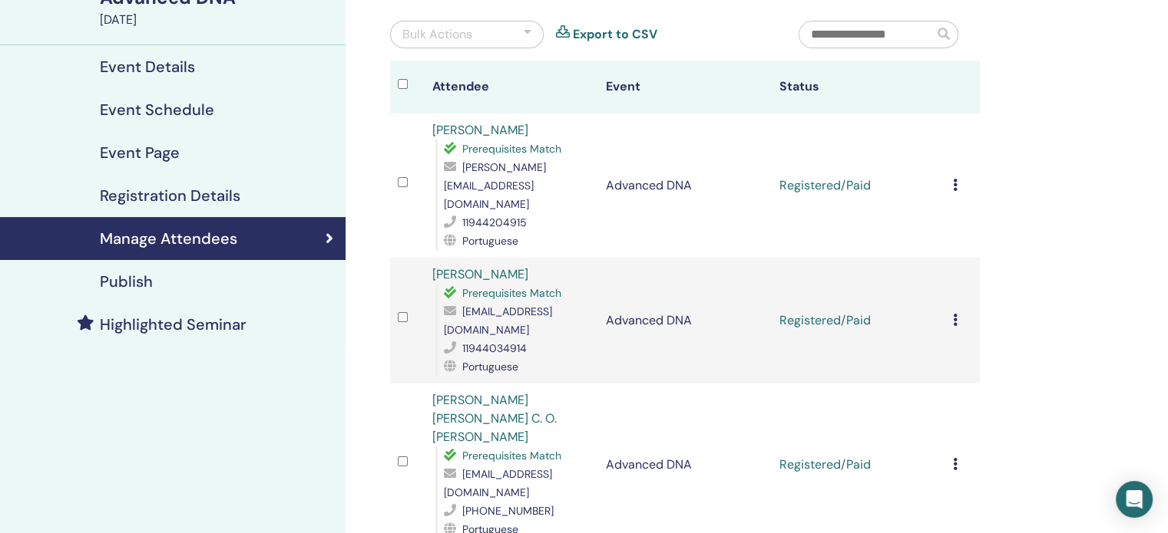
scroll to position [154, 0]
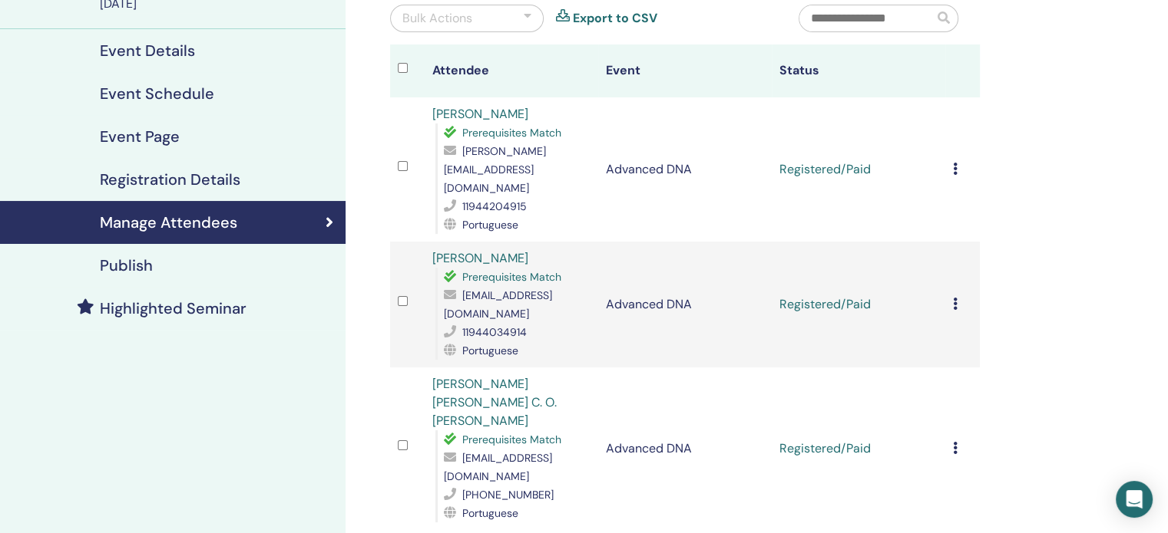
click at [953, 163] on icon at bounding box center [955, 169] width 5 height 12
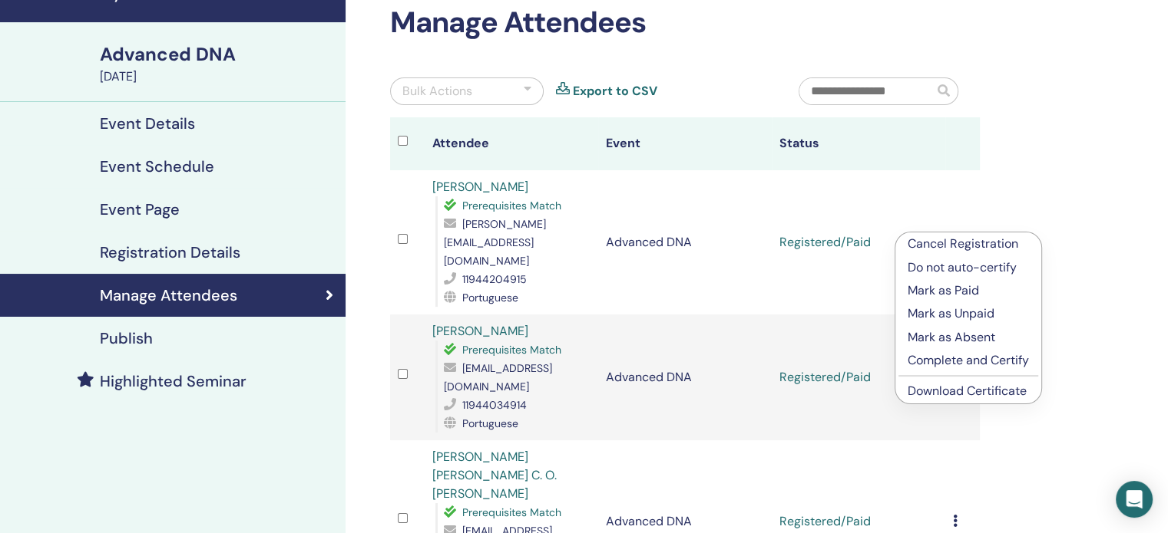
scroll to position [0, 0]
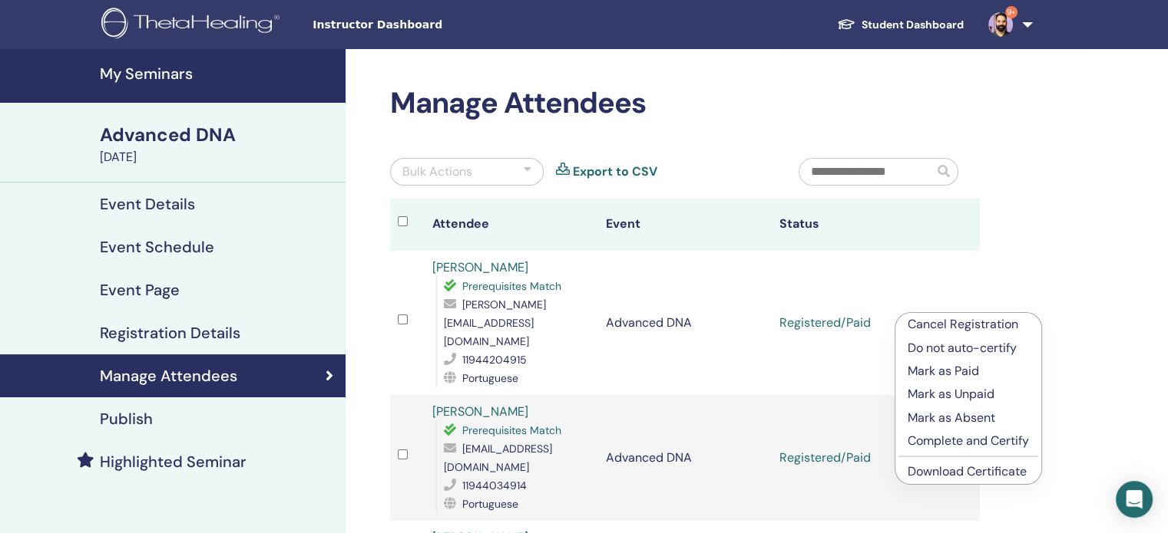
click at [1083, 302] on div "Manage Attendees Bulk Actions Export to CSV Attendee Event Status Rafael meneze…" at bounding box center [734, 504] width 778 height 910
